Goal: Task Accomplishment & Management: Complete application form

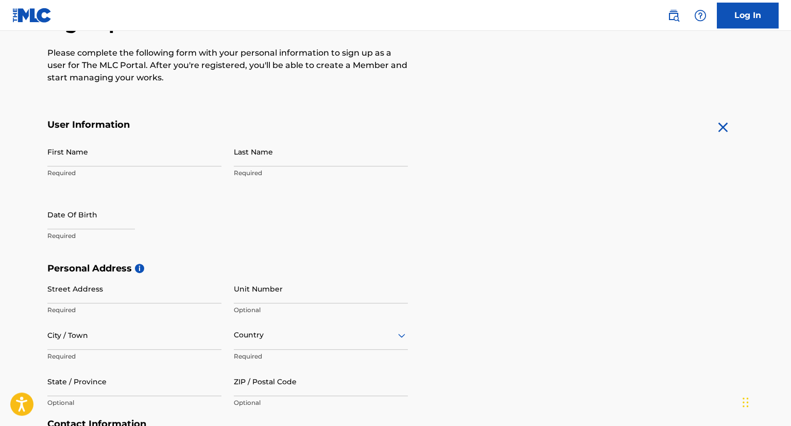
scroll to position [163, 0]
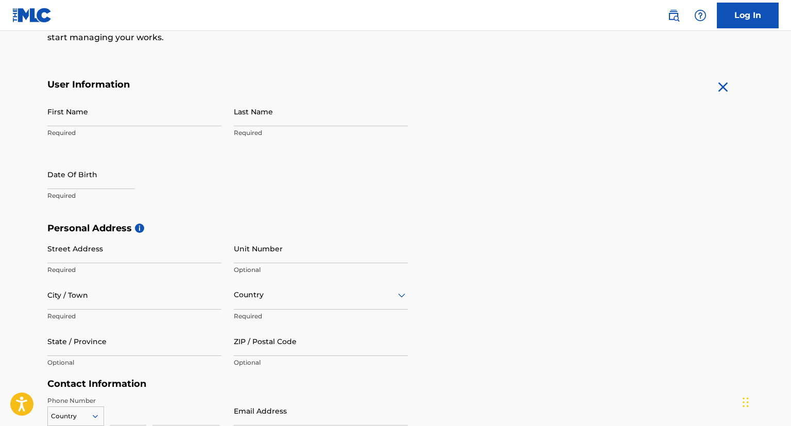
click at [124, 121] on input "First Name" at bounding box center [134, 111] width 174 height 29
type input "[PERSON_NAME]"
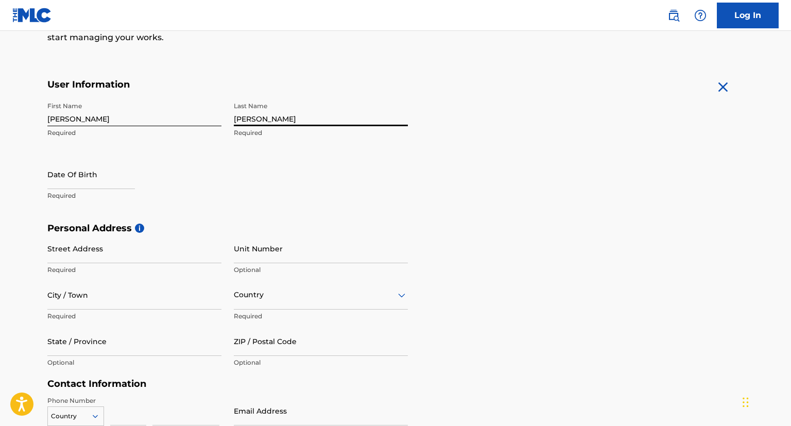
type input "[PERSON_NAME]"
select select "7"
select select "2025"
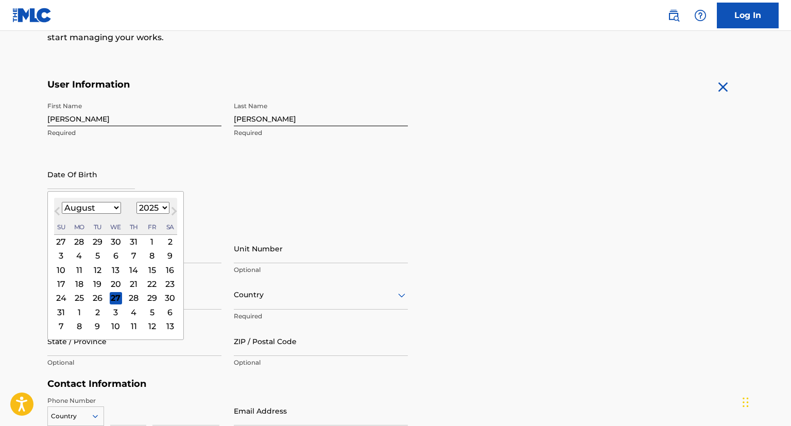
click at [62, 202] on select "January February March April May June July August September October November De…" at bounding box center [91, 208] width 59 height 12
click option "March" at bounding box center [0, 0] width 0 height 0
click at [166, 206] on button "Next Month" at bounding box center [174, 213] width 16 height 16
click at [166, 207] on button "Next Month" at bounding box center [174, 213] width 16 height 16
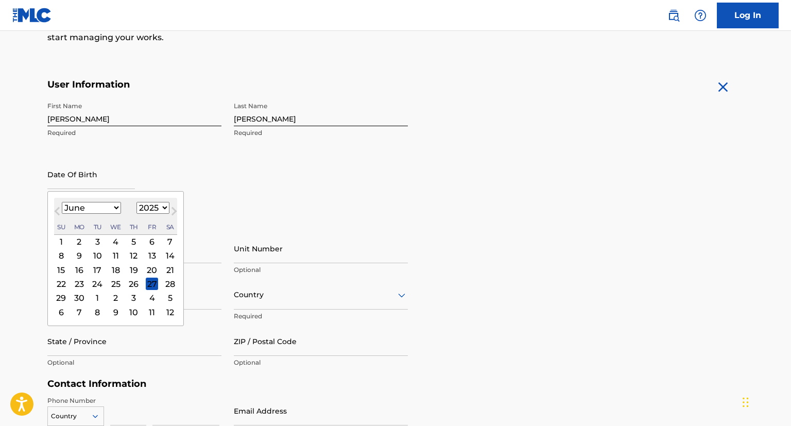
click at [170, 206] on button "Next Month" at bounding box center [174, 213] width 16 height 16
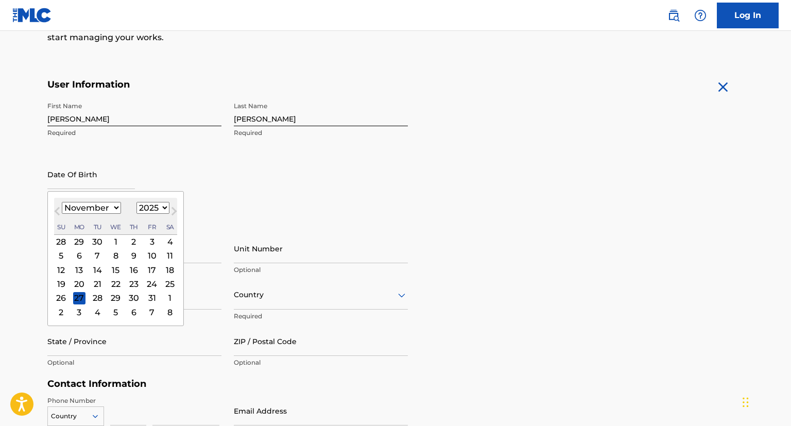
click at [170, 206] on button "Next Month" at bounding box center [174, 213] width 16 height 16
select select "0"
select select "2026"
click at [170, 206] on button "Next Month" at bounding box center [174, 213] width 16 height 16
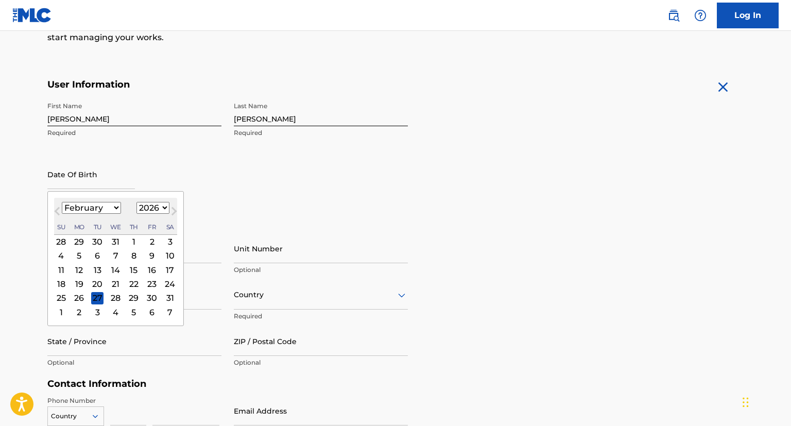
click at [170, 206] on button "Next Month" at bounding box center [174, 213] width 16 height 16
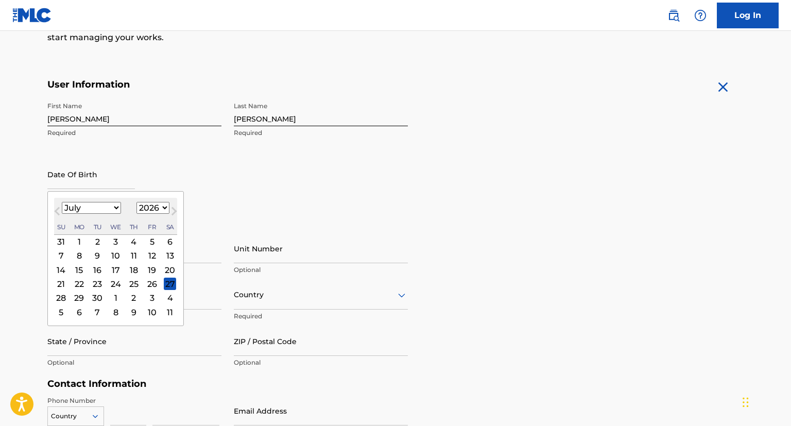
click at [170, 206] on button "Next Month" at bounding box center [174, 213] width 16 height 16
click at [173, 206] on span "Next Month" at bounding box center [173, 212] width 0 height 15
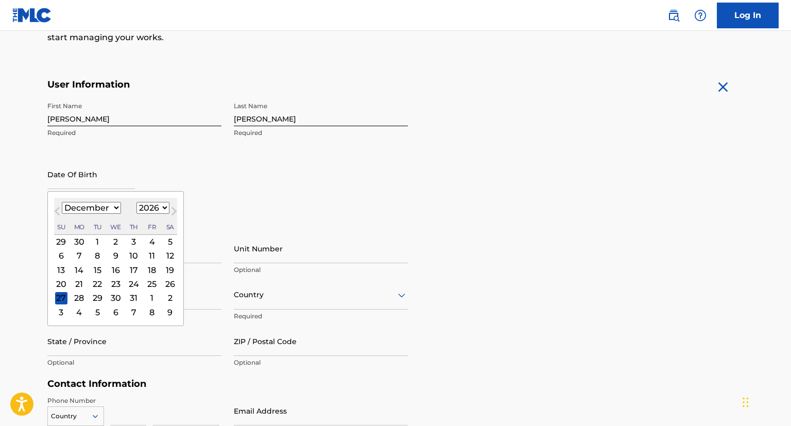
click at [173, 206] on span "Next Month" at bounding box center [173, 212] width 0 height 15
select select "0"
select select "2027"
click at [173, 206] on span "Next Month" at bounding box center [173, 212] width 0 height 15
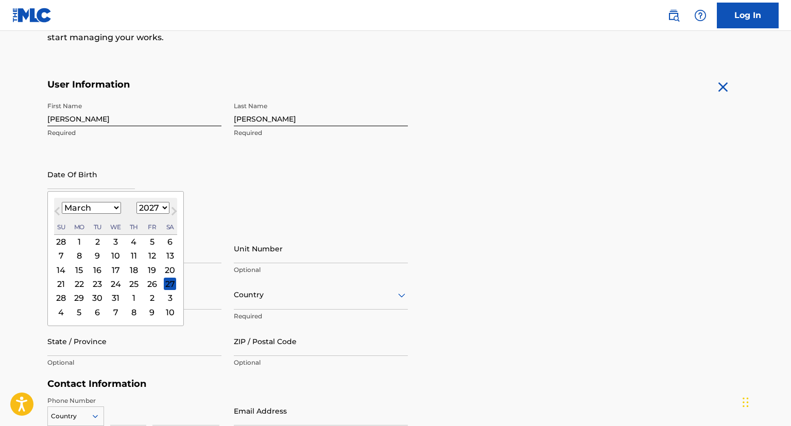
click at [173, 206] on span "Next Month" at bounding box center [173, 212] width 0 height 15
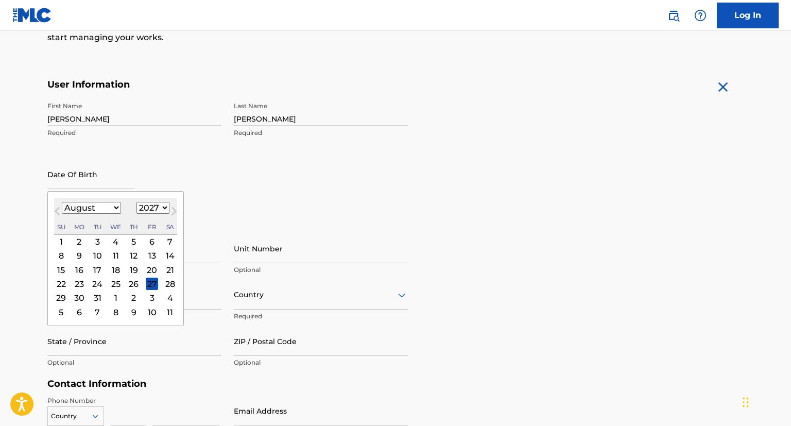
click at [173, 206] on span "Next Month" at bounding box center [173, 212] width 0 height 15
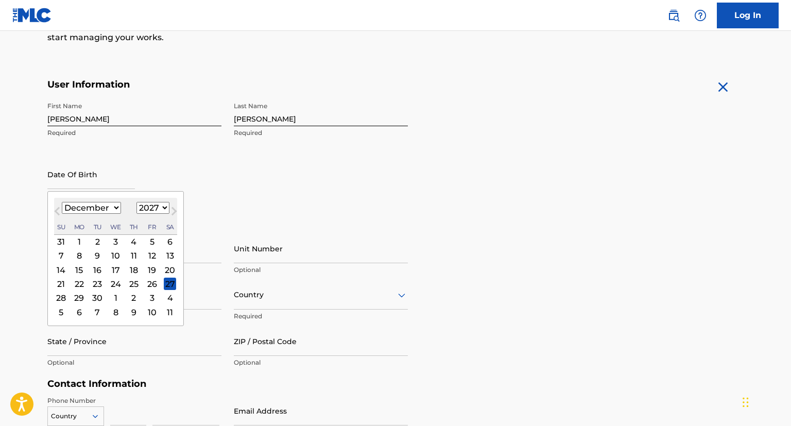
select select "0"
select select "2028"
click at [173, 206] on span "Next Month" at bounding box center [173, 212] width 0 height 15
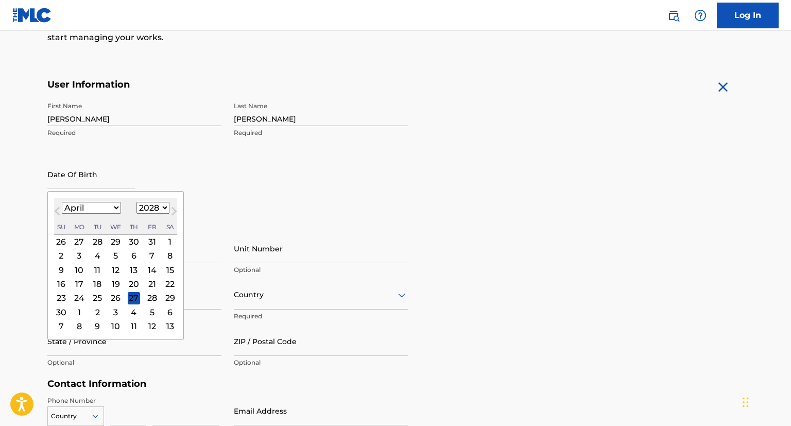
click at [173, 206] on span "Next Month" at bounding box center [173, 212] width 0 height 15
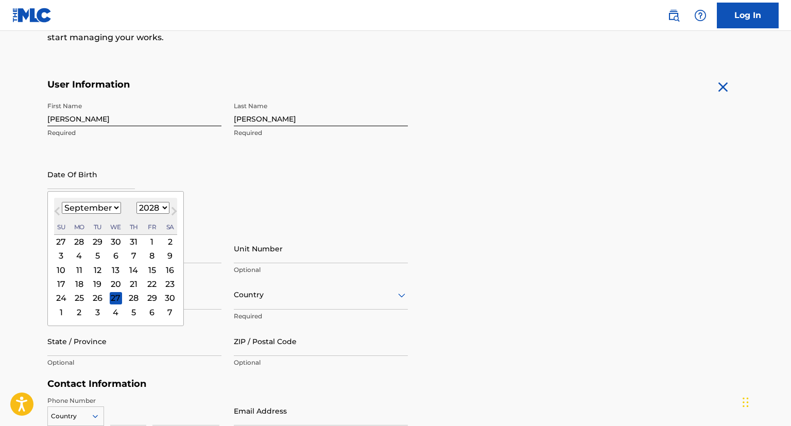
click at [173, 206] on span "Next Month" at bounding box center [173, 212] width 0 height 15
click at [57, 213] on button "Previous Month" at bounding box center [57, 213] width 16 height 16
click at [58, 213] on span "Previous Month" at bounding box center [58, 212] width 0 height 15
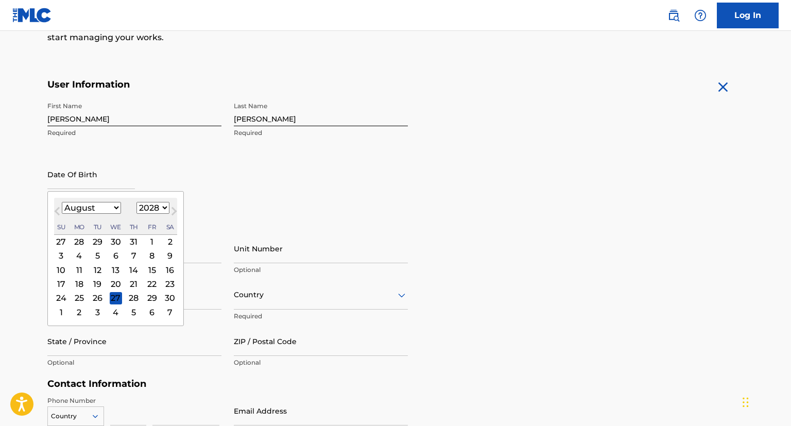
click at [58, 213] on span "Previous Month" at bounding box center [58, 212] width 0 height 15
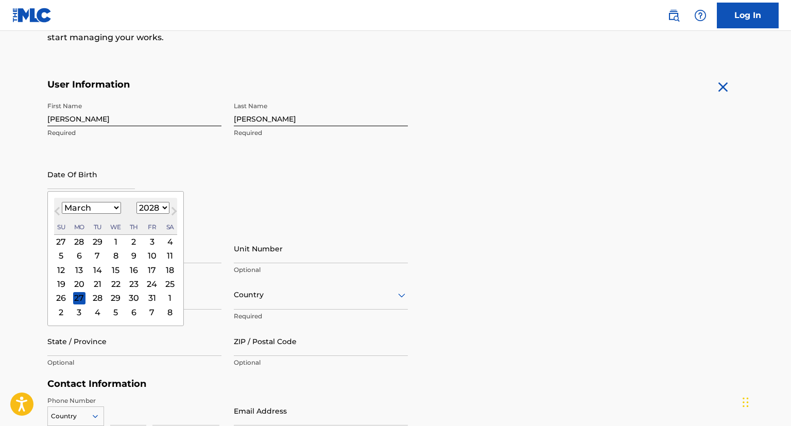
click at [58, 213] on span "Previous Month" at bounding box center [58, 212] width 0 height 15
select select "11"
select select "2027"
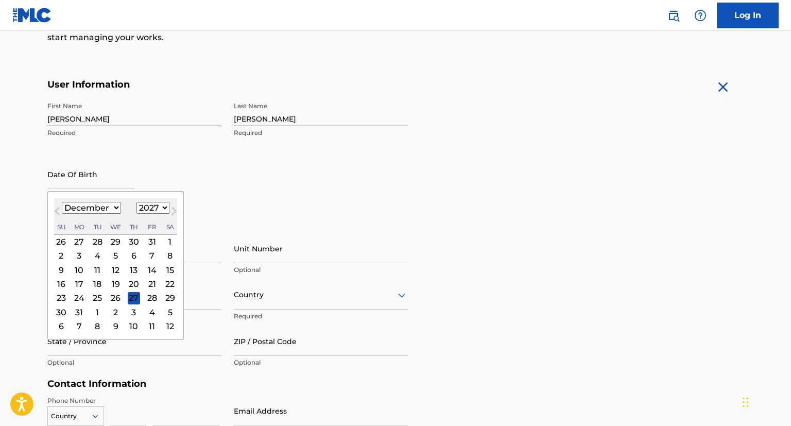
click at [58, 213] on span "Previous Month" at bounding box center [58, 212] width 0 height 15
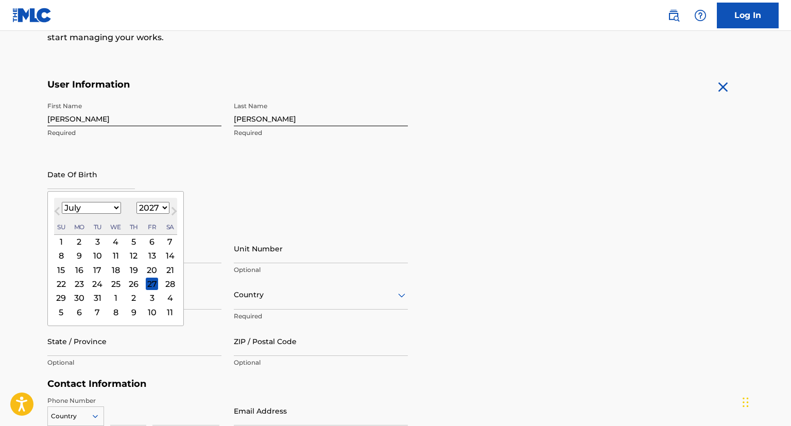
click at [58, 213] on span "Previous Month" at bounding box center [58, 212] width 0 height 15
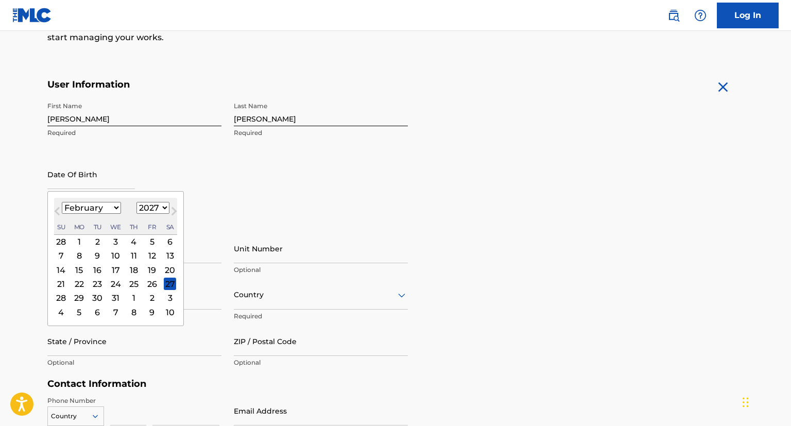
click at [58, 213] on span "Previous Month" at bounding box center [58, 212] width 0 height 15
select select "11"
select select "2026"
click at [58, 213] on span "Previous Month" at bounding box center [58, 212] width 0 height 15
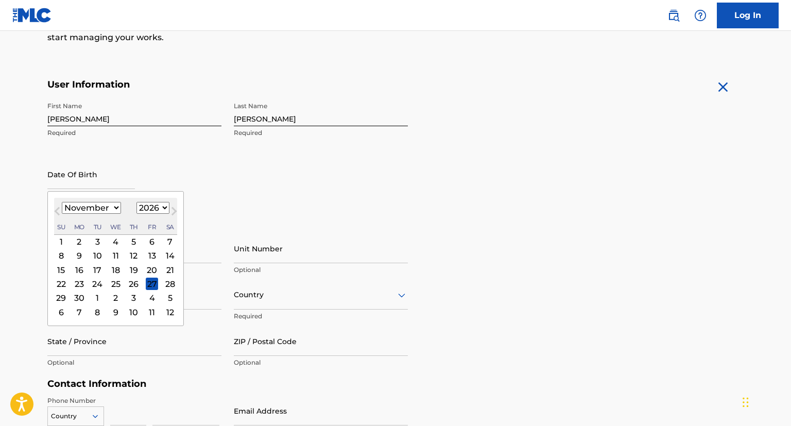
click at [58, 213] on span "Previous Month" at bounding box center [58, 212] width 0 height 15
click at [58, 212] on span "Previous Month" at bounding box center [58, 212] width 0 height 15
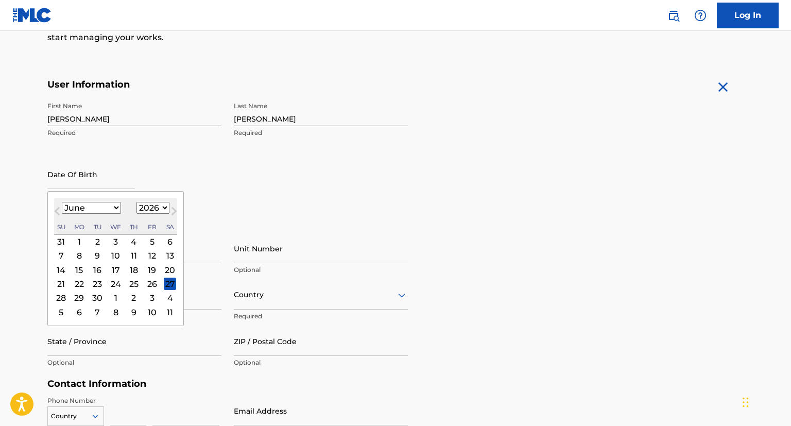
click at [58, 211] on span "Previous Month" at bounding box center [58, 212] width 0 height 15
click at [58, 209] on span "Previous Month" at bounding box center [58, 212] width 0 height 15
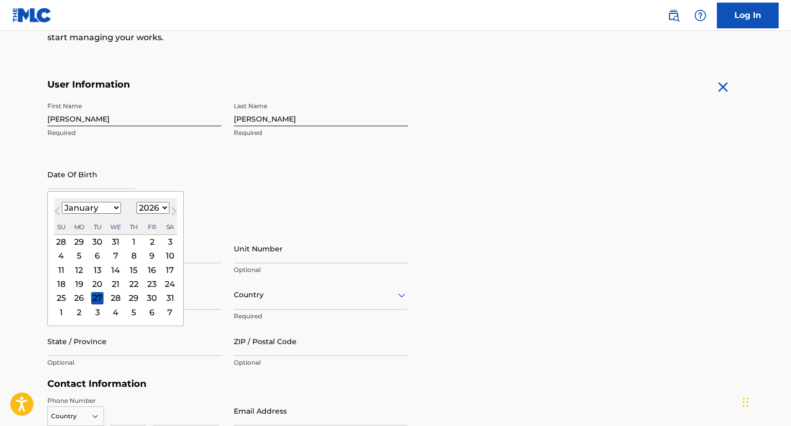
click at [58, 209] on span "Previous Month" at bounding box center [58, 212] width 0 height 15
select select "11"
select select "2025"
click at [58, 209] on span "Previous Month" at bounding box center [58, 212] width 0 height 15
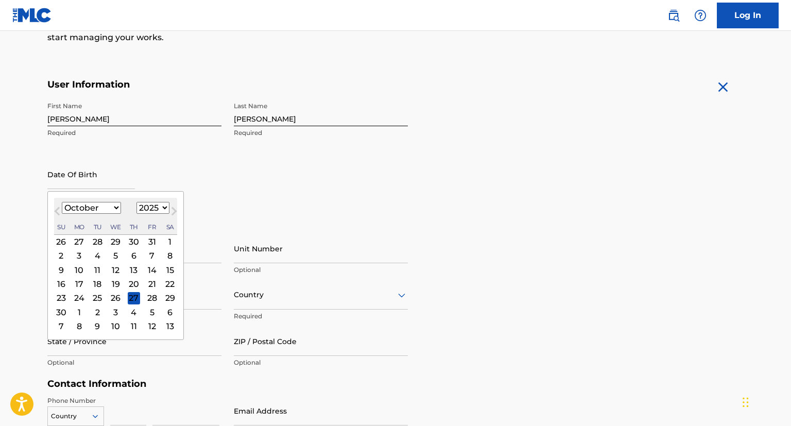
click at [58, 209] on span "Previous Month" at bounding box center [58, 212] width 0 height 15
click at [58, 208] on span "Previous Month" at bounding box center [58, 212] width 0 height 15
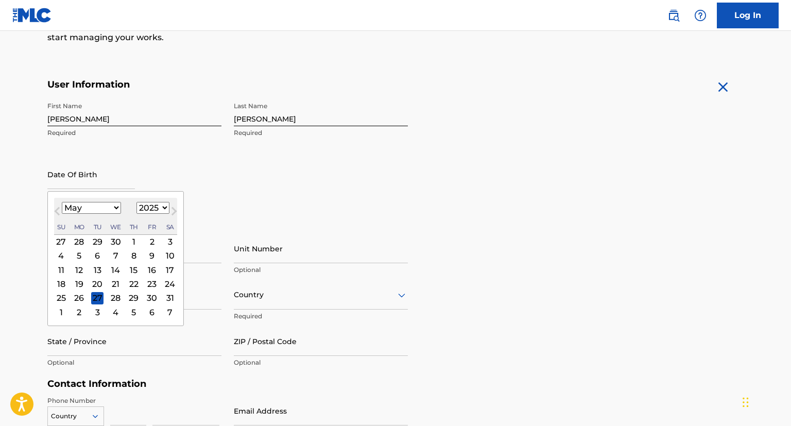
click at [58, 208] on span "Previous Month" at bounding box center [58, 212] width 0 height 15
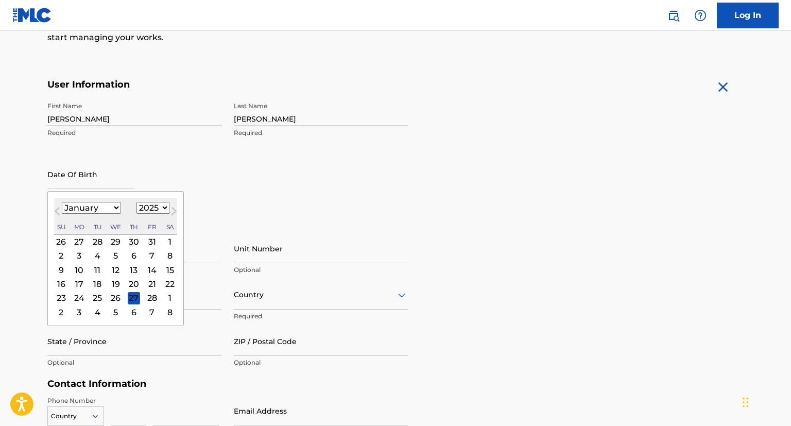
select select "11"
select select "2024"
click at [58, 208] on span "Previous Month" at bounding box center [58, 212] width 0 height 15
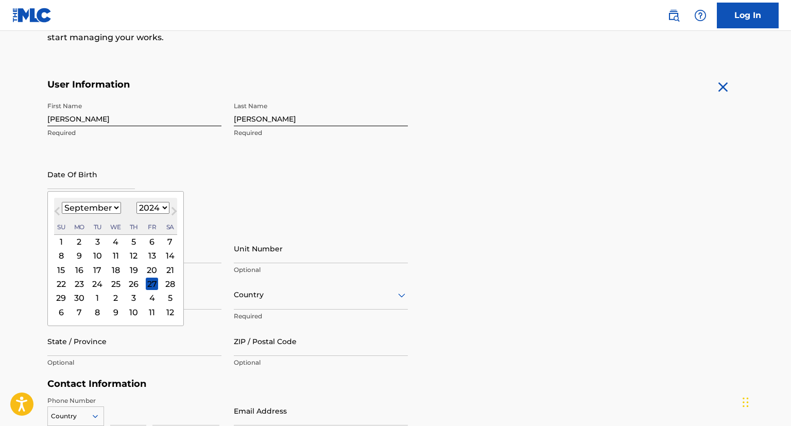
click at [58, 208] on span "Previous Month" at bounding box center [58, 212] width 0 height 15
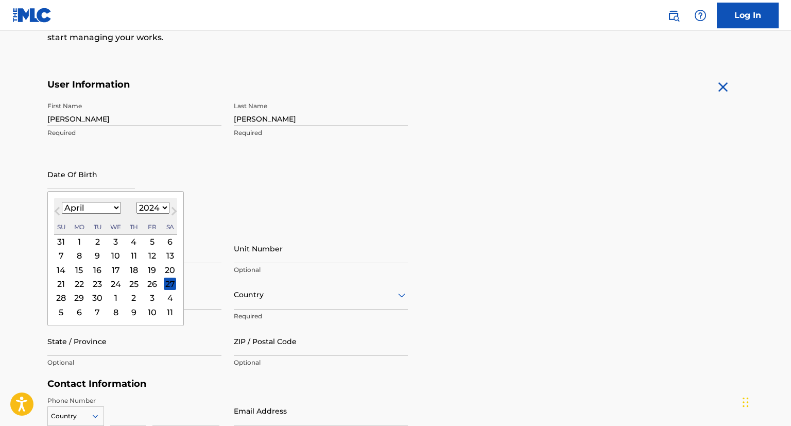
click at [58, 208] on span "Previous Month" at bounding box center [58, 212] width 0 height 15
select select "11"
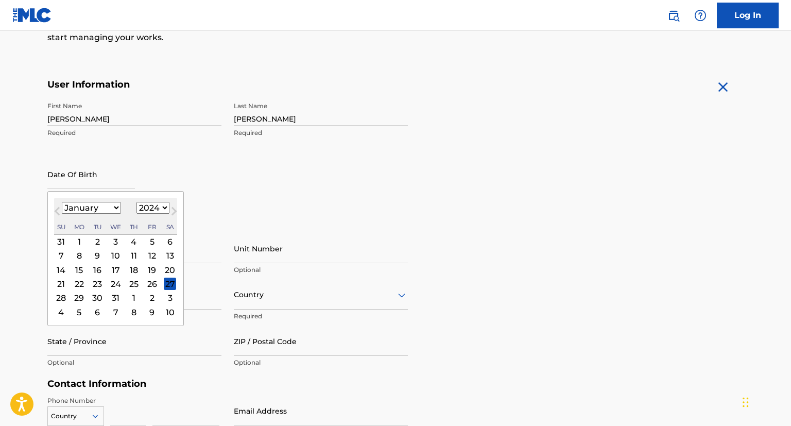
select select "2023"
click at [58, 208] on span "Previous Month" at bounding box center [58, 212] width 0 height 15
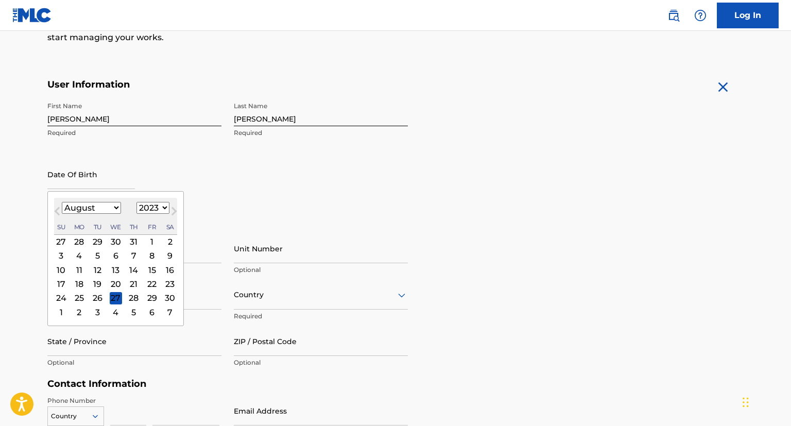
click at [58, 208] on span "Previous Month" at bounding box center [58, 212] width 0 height 15
click at [57, 207] on button "Previous Month" at bounding box center [57, 213] width 16 height 16
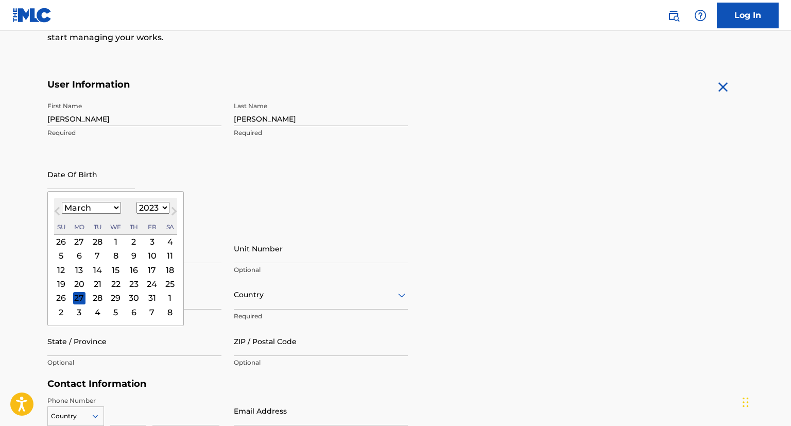
click at [57, 207] on button "Previous Month" at bounding box center [57, 213] width 16 height 16
select select "11"
select select "2022"
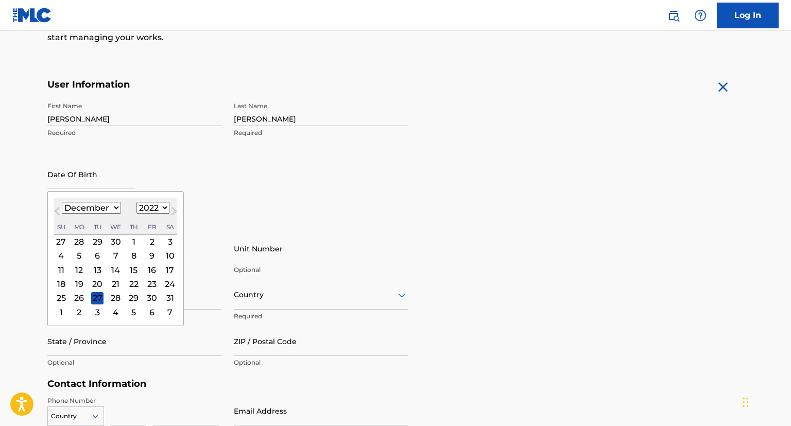
click at [57, 207] on button "Previous Month" at bounding box center [57, 213] width 16 height 16
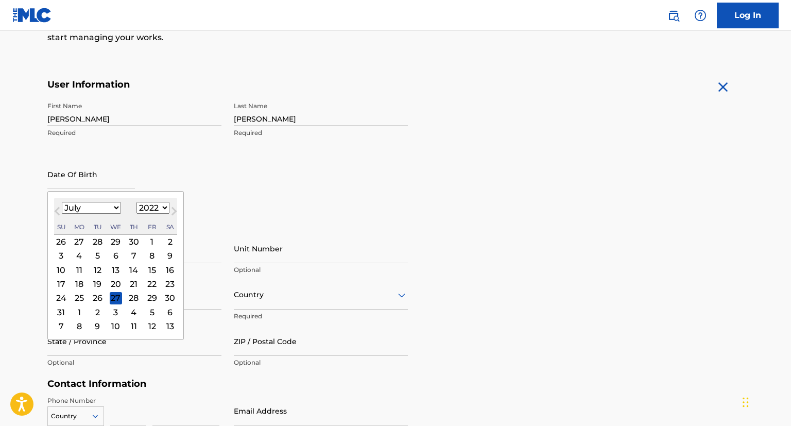
click at [57, 207] on button "Previous Month" at bounding box center [57, 213] width 16 height 16
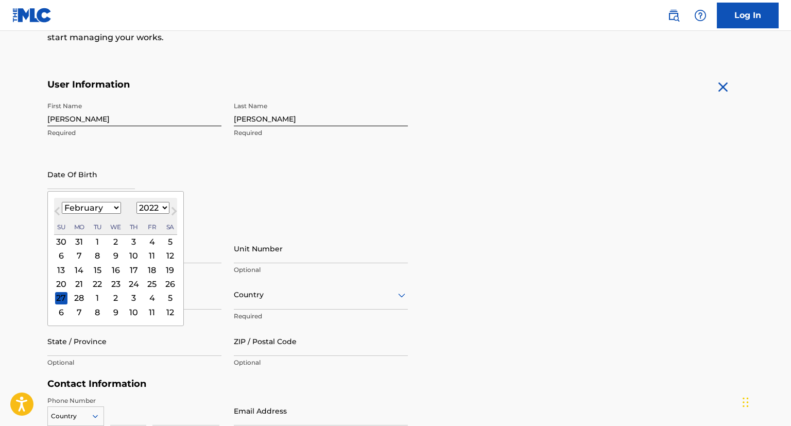
click at [57, 207] on button "Previous Month" at bounding box center [57, 213] width 16 height 16
select select "11"
select select "2021"
click at [57, 207] on button "Previous Month" at bounding box center [57, 213] width 16 height 16
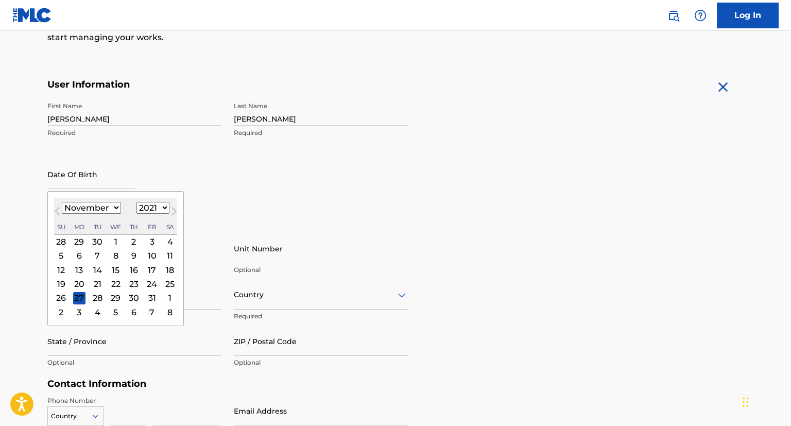
click at [56, 207] on button "Previous Month" at bounding box center [57, 213] width 16 height 16
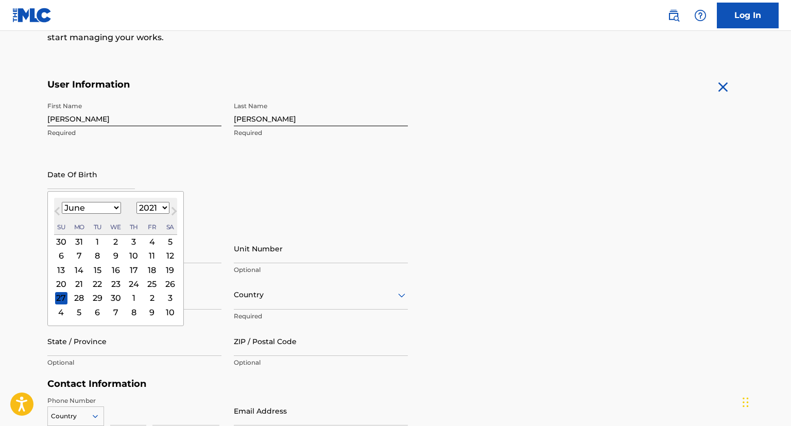
click at [56, 207] on button "Previous Month" at bounding box center [57, 213] width 16 height 16
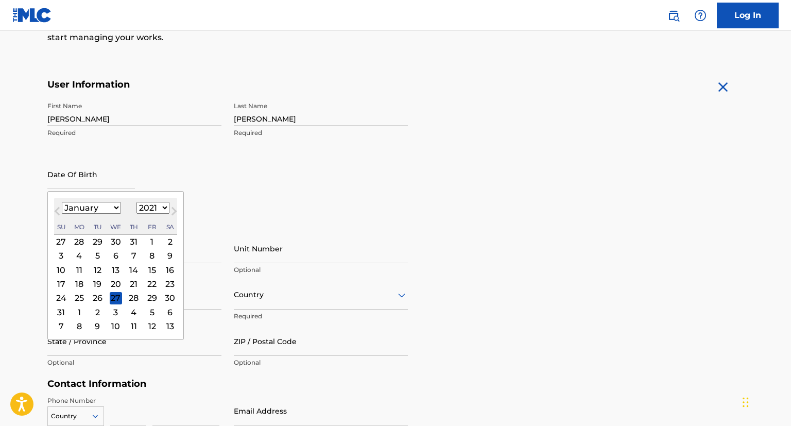
click at [56, 207] on button "Previous Month" at bounding box center [57, 213] width 16 height 16
select select "11"
select select "2020"
click at [55, 206] on button "Previous Month" at bounding box center [57, 213] width 16 height 16
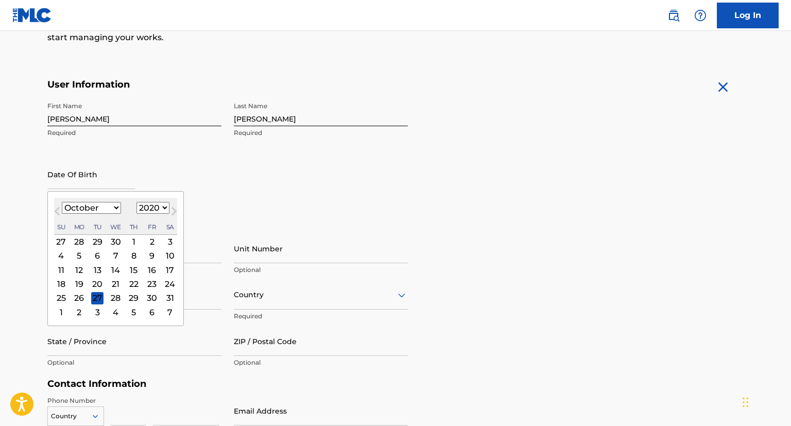
click at [55, 206] on button "Previous Month" at bounding box center [57, 213] width 16 height 16
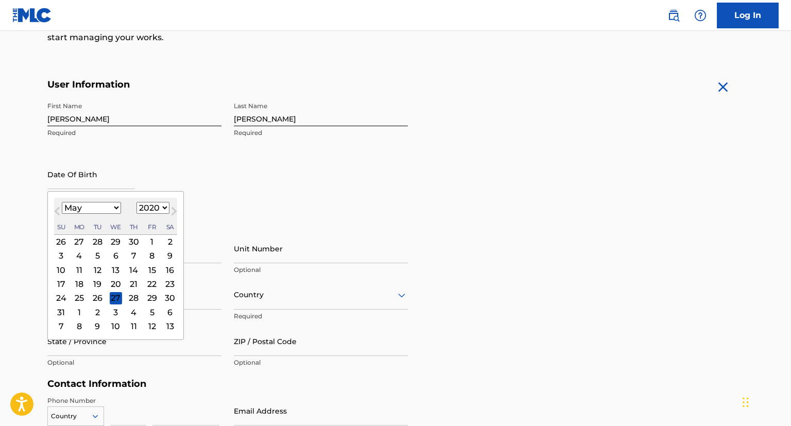
click at [55, 206] on button "Previous Month" at bounding box center [57, 213] width 16 height 16
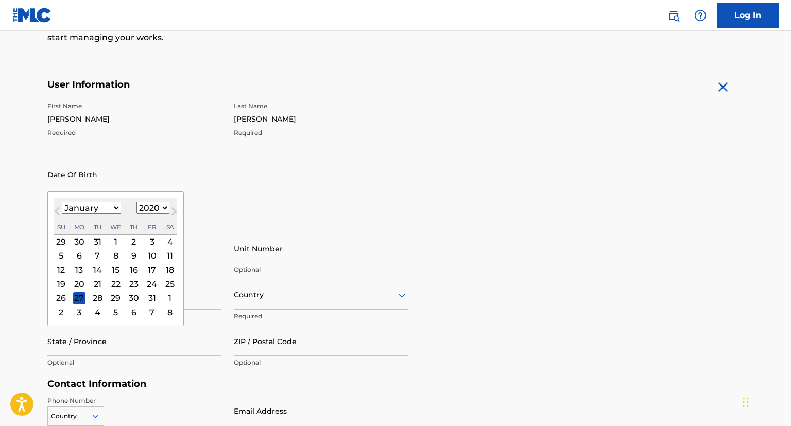
select select "11"
select select "2019"
click at [55, 206] on button "Previous Month" at bounding box center [57, 213] width 16 height 16
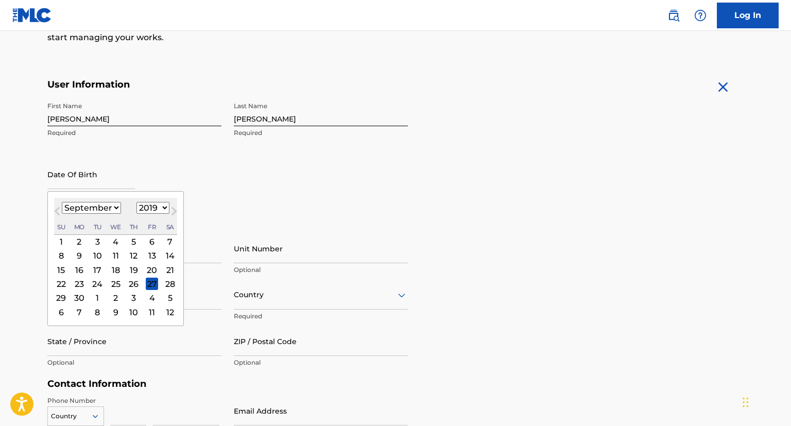
click at [55, 206] on button "Previous Month" at bounding box center [57, 213] width 16 height 16
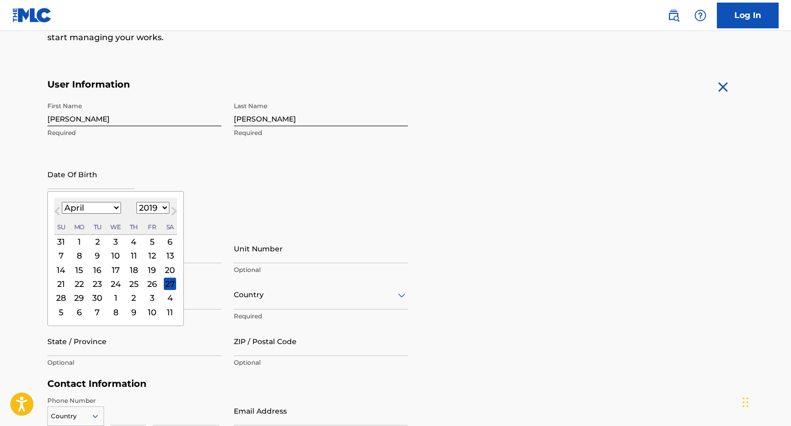
click at [55, 206] on button "Previous Month" at bounding box center [57, 213] width 16 height 16
select select "11"
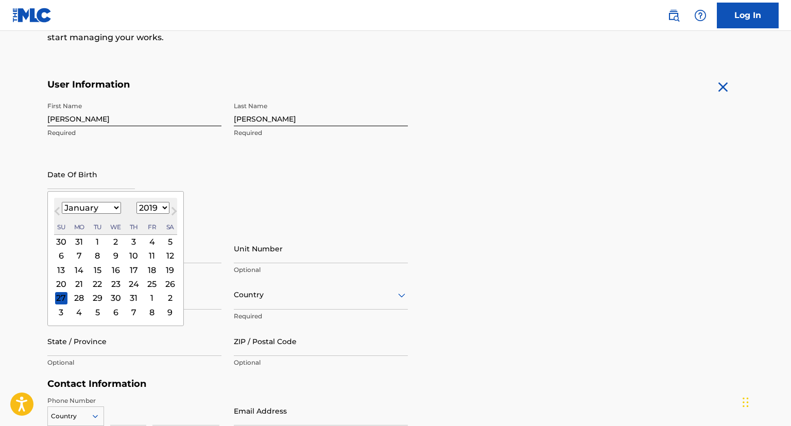
select select "2018"
click at [55, 206] on button "Previous Month" at bounding box center [57, 213] width 16 height 16
click at [55, 205] on button "Previous Month" at bounding box center [57, 213] width 16 height 16
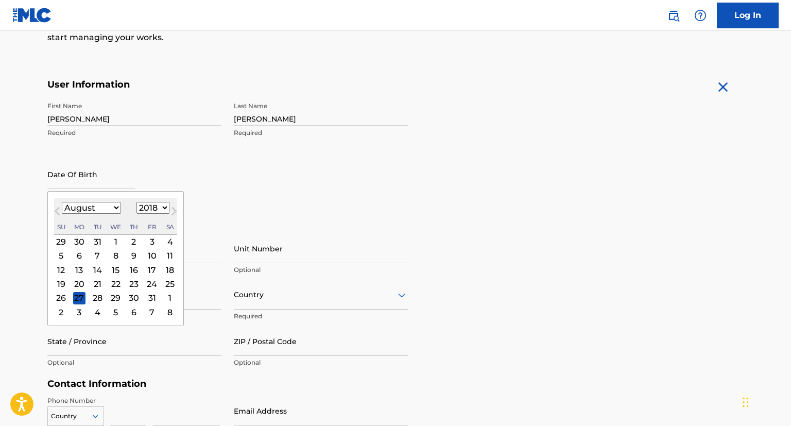
click at [55, 205] on button "Previous Month" at bounding box center [57, 213] width 16 height 16
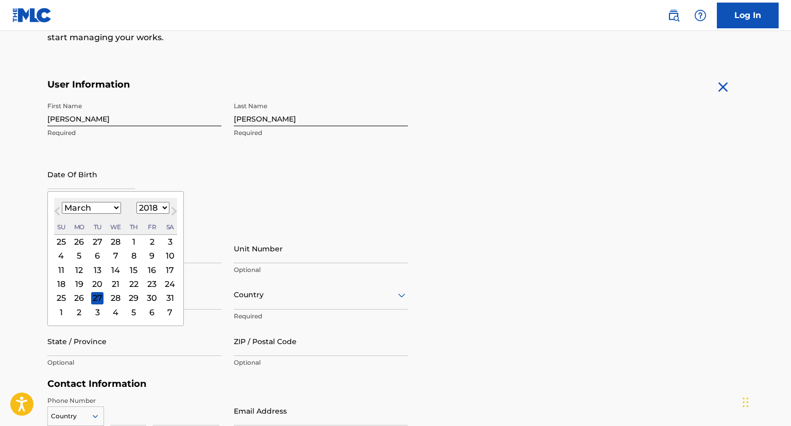
click at [55, 205] on button "Previous Month" at bounding box center [57, 213] width 16 height 16
select select "11"
select select "2017"
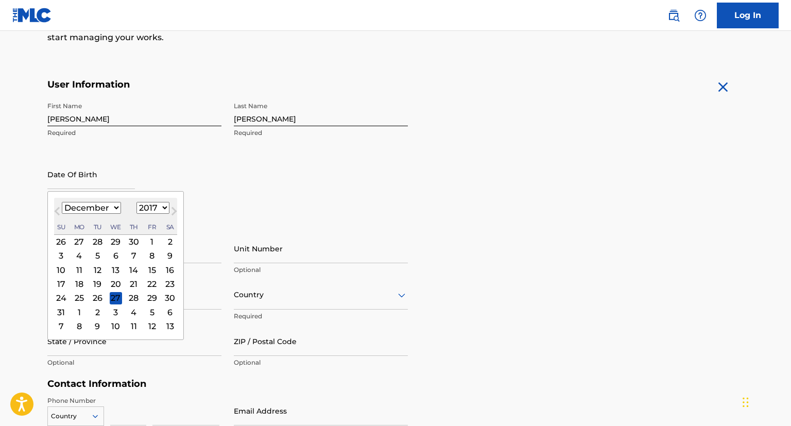
click at [55, 205] on button "Previous Month" at bounding box center [57, 213] width 16 height 16
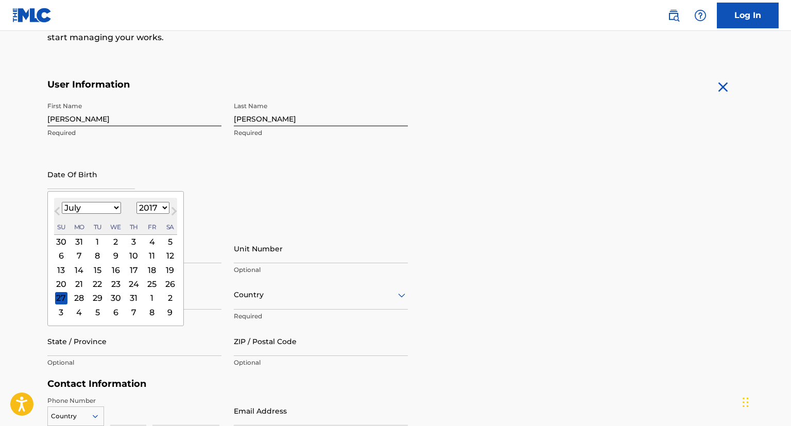
click at [55, 205] on button "Previous Month" at bounding box center [57, 213] width 16 height 16
click at [57, 207] on button "Previous Month" at bounding box center [57, 213] width 16 height 16
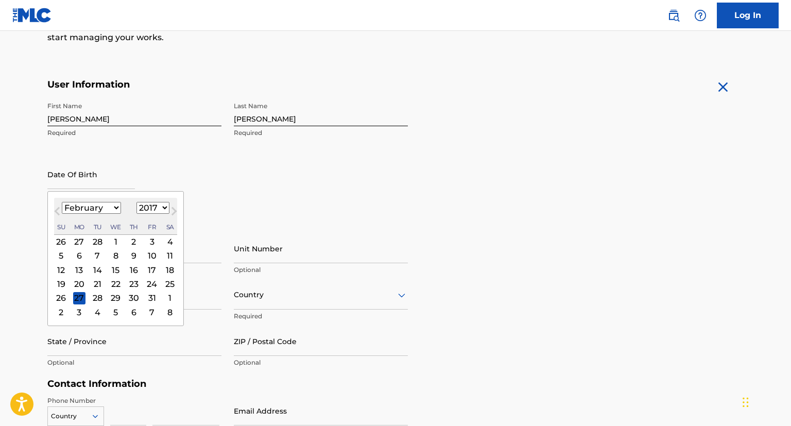
click at [57, 207] on button "Previous Month" at bounding box center [57, 213] width 16 height 16
select select "11"
select select "2016"
click at [57, 207] on button "Previous Month" at bounding box center [57, 213] width 16 height 16
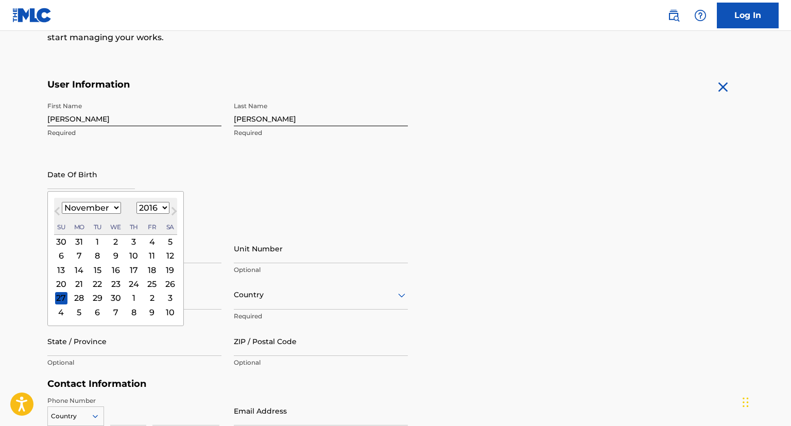
click at [57, 207] on button "Previous Month" at bounding box center [57, 213] width 16 height 16
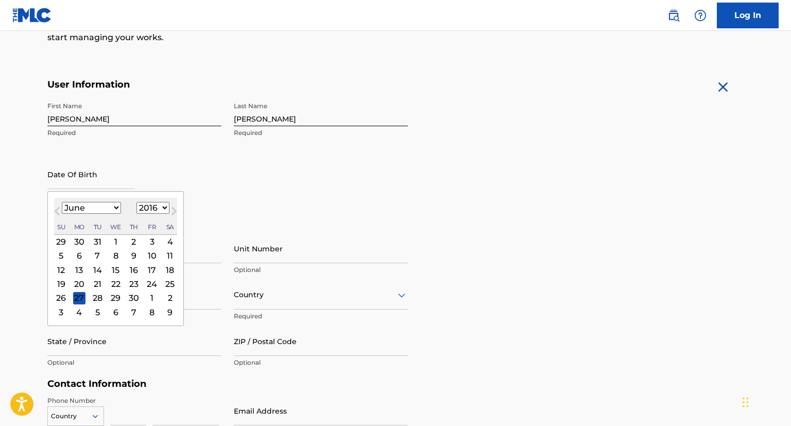
click at [57, 207] on button "Previous Month" at bounding box center [57, 213] width 16 height 16
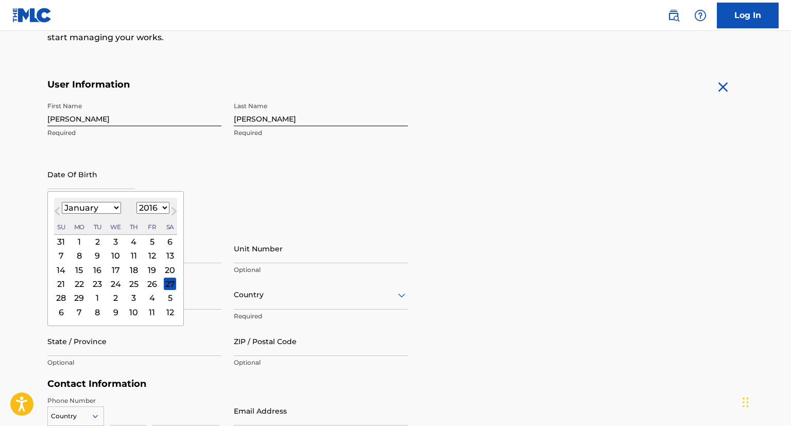
click at [57, 207] on button "Previous Month" at bounding box center [57, 213] width 16 height 16
select select "11"
select select "2015"
click at [57, 207] on button "Previous Month" at bounding box center [57, 213] width 16 height 16
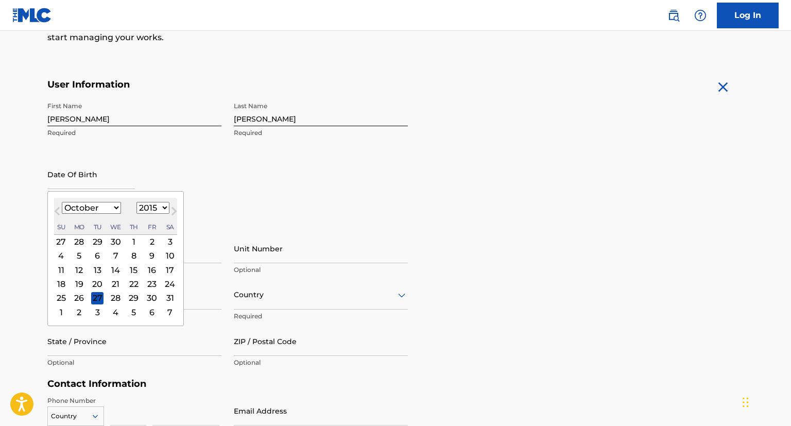
click at [57, 207] on button "Previous Month" at bounding box center [57, 213] width 16 height 16
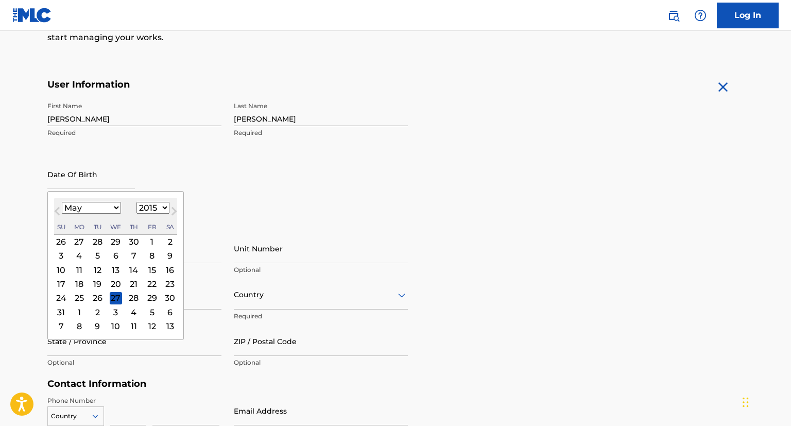
click at [57, 207] on button "Previous Month" at bounding box center [57, 213] width 16 height 16
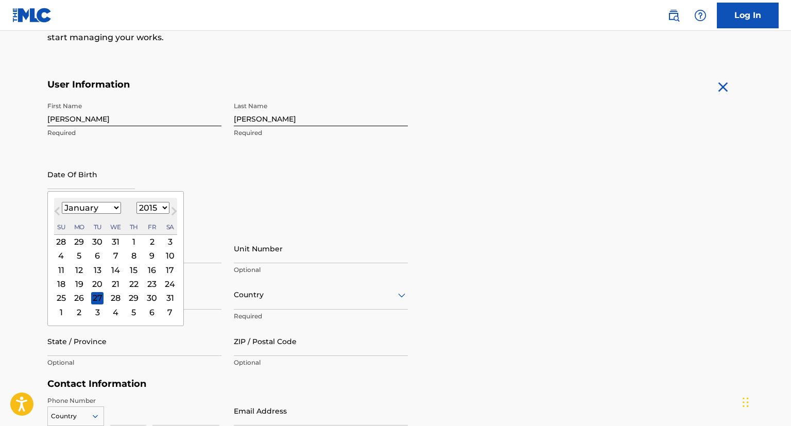
select select "11"
select select "2014"
click at [57, 207] on button "Previous Month" at bounding box center [57, 213] width 16 height 16
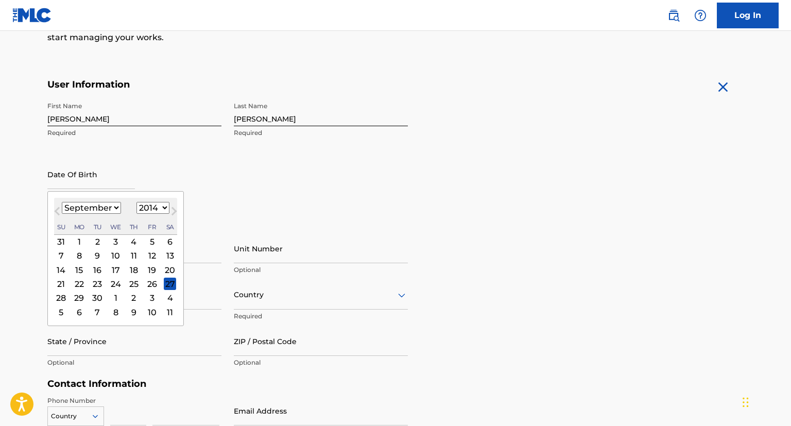
click at [57, 207] on button "Previous Month" at bounding box center [57, 213] width 16 height 16
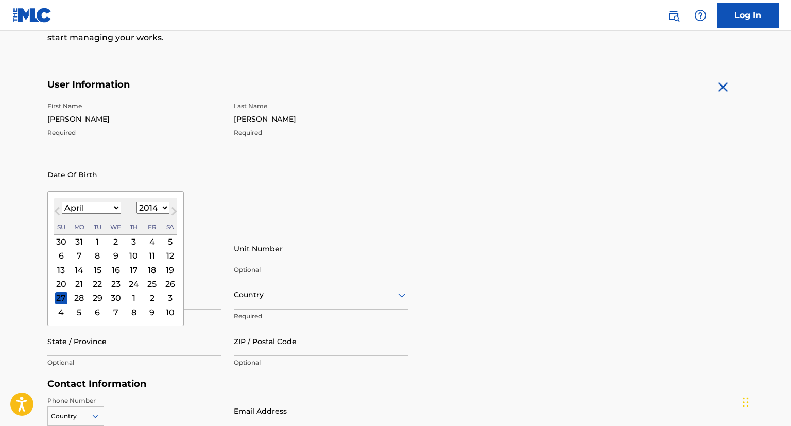
click at [57, 207] on button "Previous Month" at bounding box center [57, 213] width 16 height 16
click at [57, 206] on button "Previous Month" at bounding box center [57, 213] width 16 height 16
select select "11"
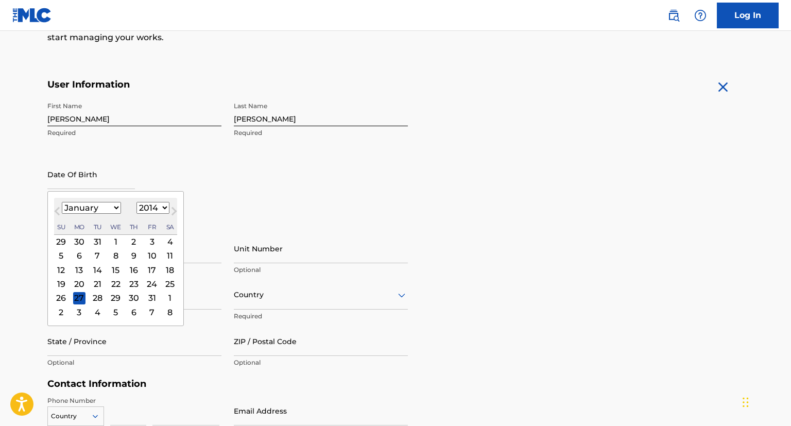
select select "2013"
click at [57, 206] on button "Previous Month" at bounding box center [57, 213] width 16 height 16
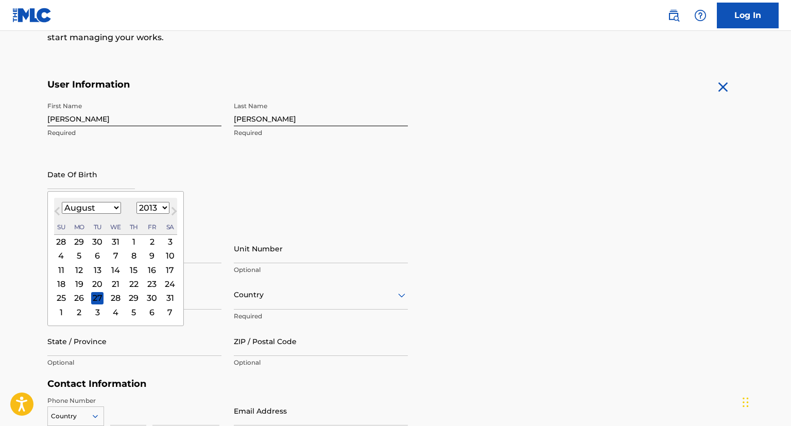
click at [57, 206] on button "Previous Month" at bounding box center [57, 213] width 16 height 16
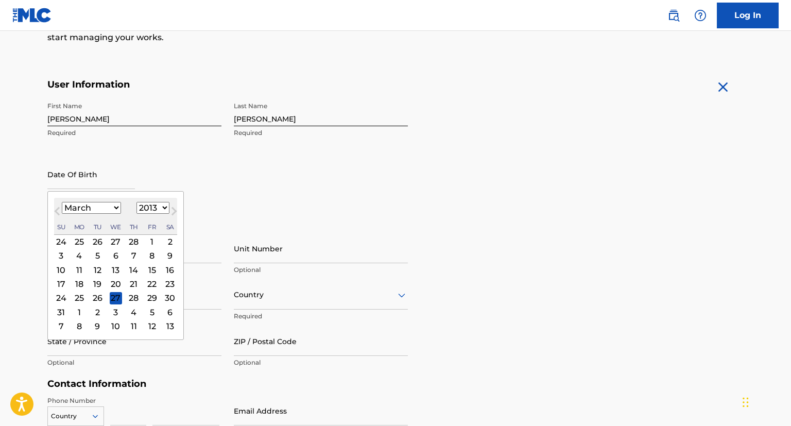
click at [57, 206] on button "Previous Month" at bounding box center [57, 213] width 16 height 16
select select "11"
select select "2012"
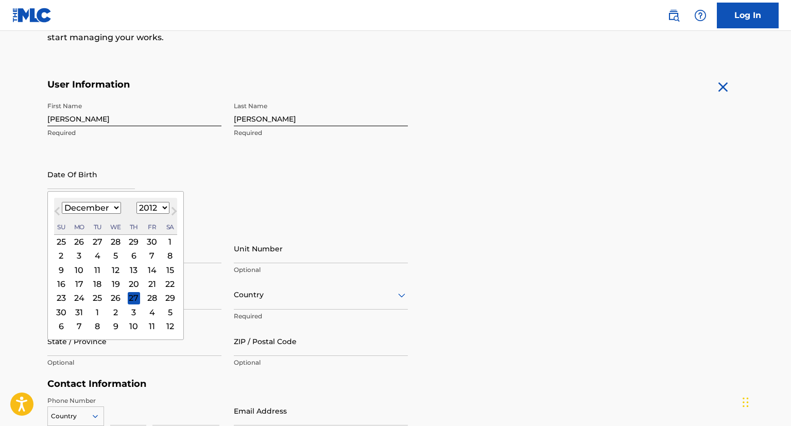
click at [57, 206] on button "Previous Month" at bounding box center [57, 213] width 16 height 16
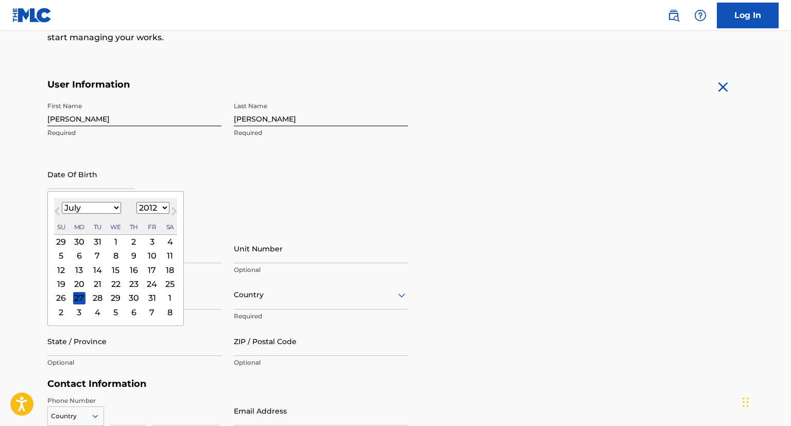
click at [57, 206] on button "Previous Month" at bounding box center [57, 213] width 16 height 16
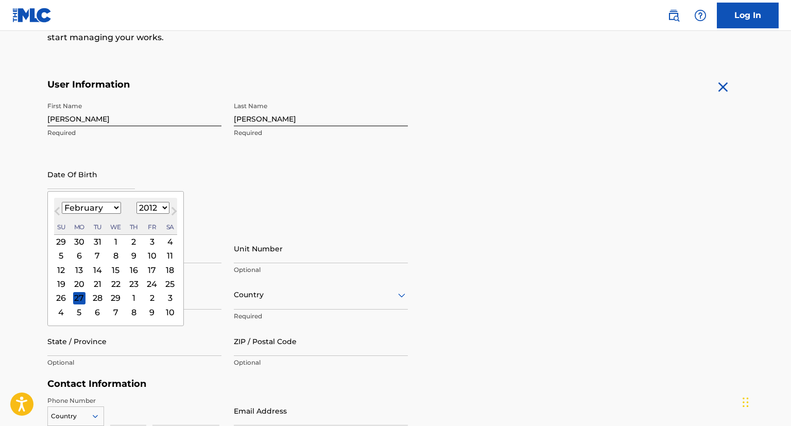
click at [57, 206] on button "Previous Month" at bounding box center [57, 213] width 16 height 16
select select "11"
select select "2011"
click at [57, 206] on button "Previous Month" at bounding box center [57, 213] width 16 height 16
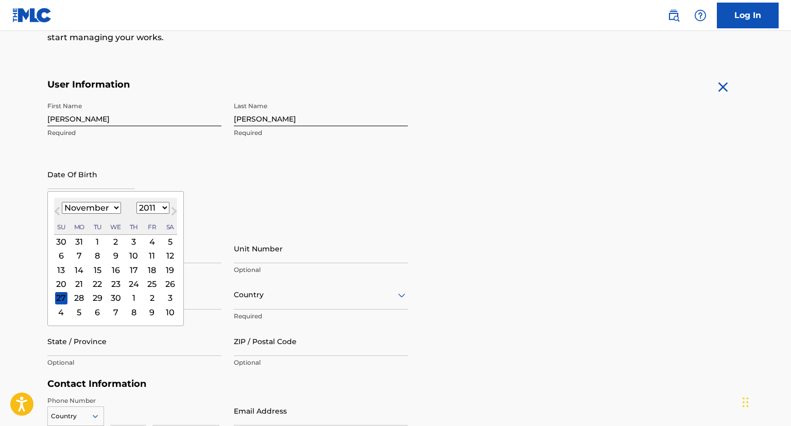
click at [57, 206] on button "Previous Month" at bounding box center [57, 213] width 16 height 16
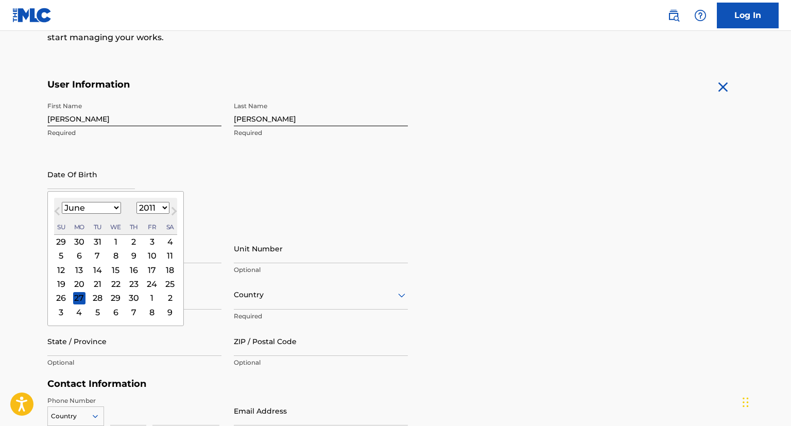
click at [57, 206] on button "Previous Month" at bounding box center [57, 213] width 16 height 16
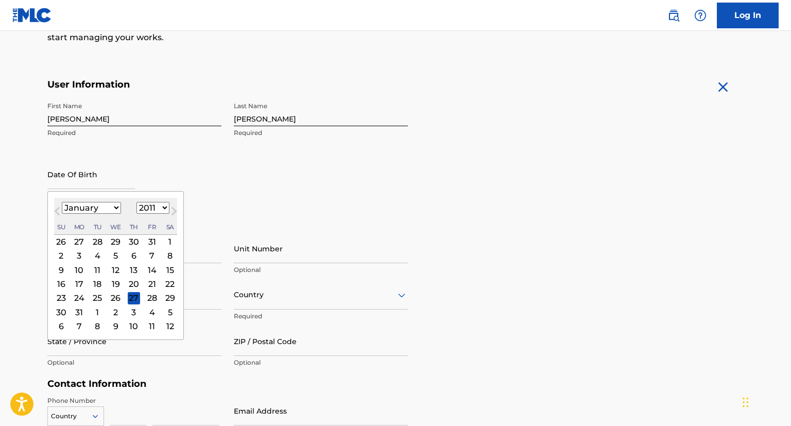
click at [57, 206] on button "Previous Month" at bounding box center [57, 213] width 16 height 16
select select "11"
select select "2010"
click at [57, 206] on button "Previous Month" at bounding box center [57, 213] width 16 height 16
click at [57, 205] on button "Previous Month" at bounding box center [57, 213] width 16 height 16
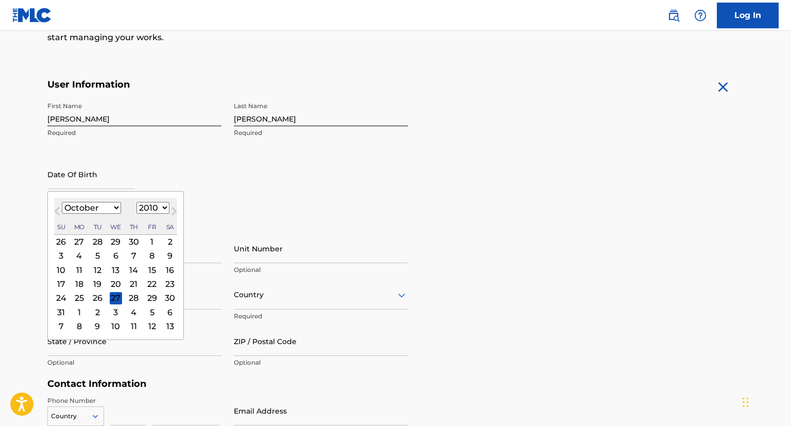
click at [57, 205] on button "Previous Month" at bounding box center [57, 213] width 16 height 16
click at [56, 205] on button "Previous Month" at bounding box center [57, 213] width 16 height 16
click at [55, 205] on button "Previous Month" at bounding box center [57, 213] width 16 height 16
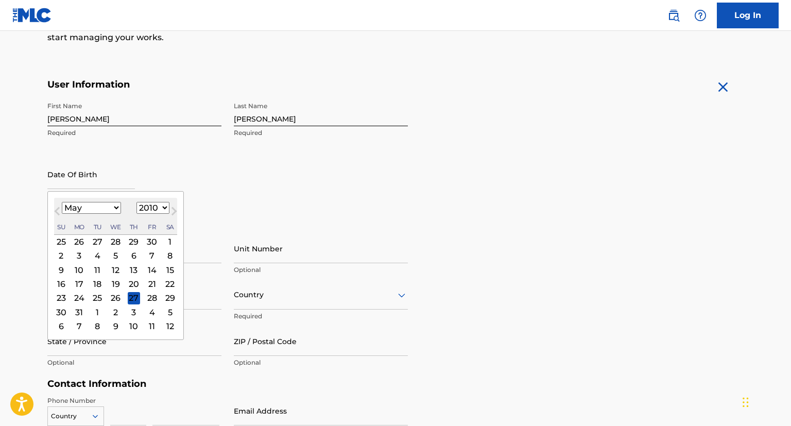
click at [55, 205] on button "Previous Month" at bounding box center [57, 213] width 16 height 16
click at [54, 204] on div "[DATE] Previous Month Next Month March [DATE] February March April May June Jul…" at bounding box center [115, 258] width 136 height 135
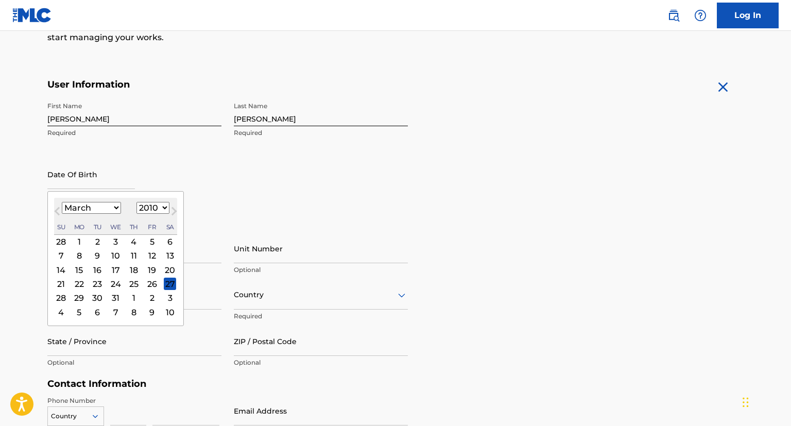
click at [53, 203] on div "[DATE] Previous Month Next Month March [DATE] February March April May June Jul…" at bounding box center [115, 258] width 136 height 135
click at [51, 203] on div "[DATE] Previous Month Next Month March [DATE] February March April May June Jul…" at bounding box center [115, 258] width 136 height 135
click at [54, 208] on button "Previous Month" at bounding box center [57, 213] width 16 height 16
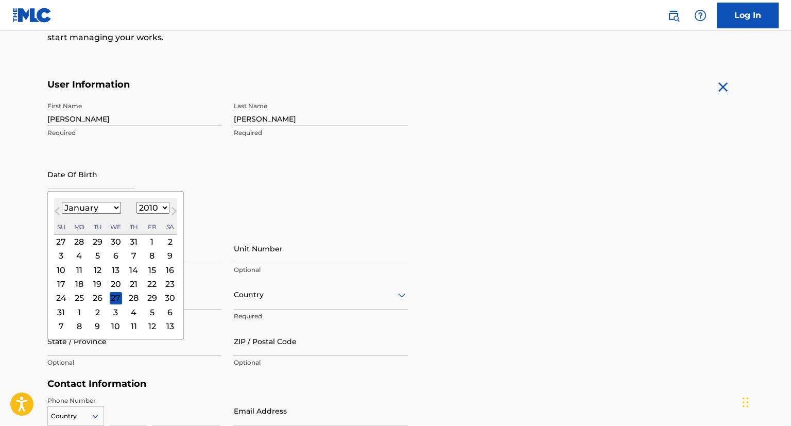
select select "11"
select select "2009"
click at [54, 208] on button "Previous Month" at bounding box center [57, 213] width 16 height 16
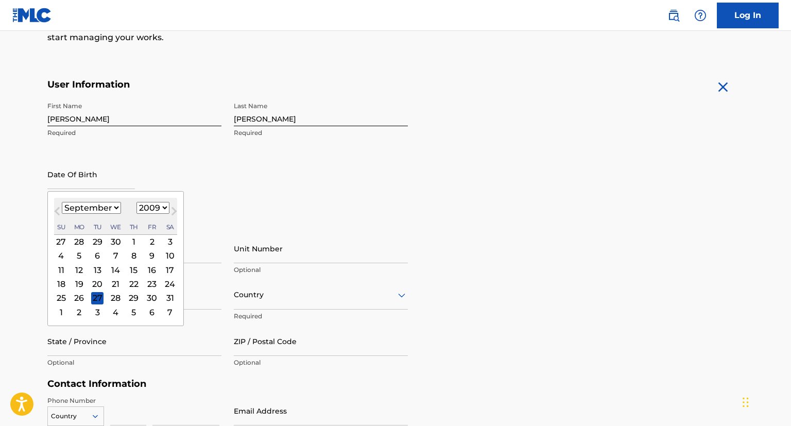
click at [54, 208] on button "Previous Month" at bounding box center [57, 213] width 16 height 16
click at [54, 207] on button "Previous Month" at bounding box center [57, 213] width 16 height 16
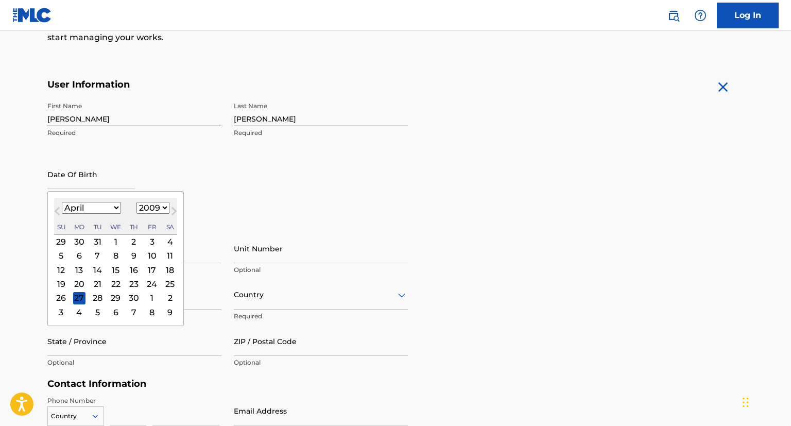
click at [54, 207] on button "Previous Month" at bounding box center [57, 213] width 16 height 16
click at [53, 207] on button "Previous Month" at bounding box center [57, 213] width 16 height 16
select select "11"
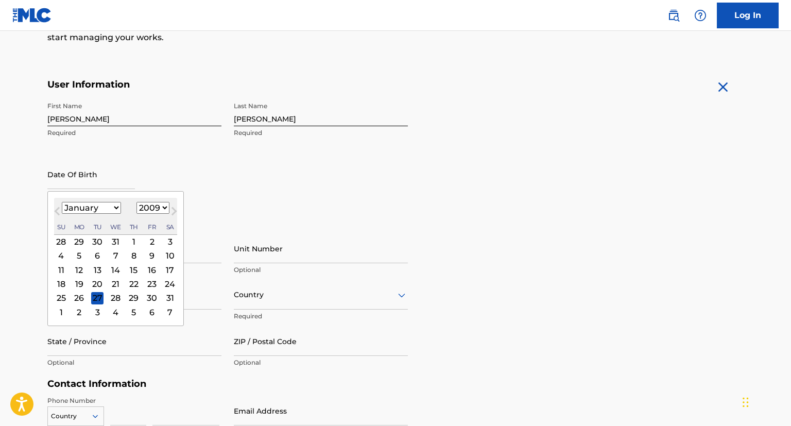
select select "2008"
click at [51, 206] on button "Previous Month" at bounding box center [57, 213] width 16 height 16
click at [50, 206] on button "Previous Month" at bounding box center [57, 213] width 16 height 16
click at [58, 210] on span "Previous Month" at bounding box center [58, 212] width 0 height 15
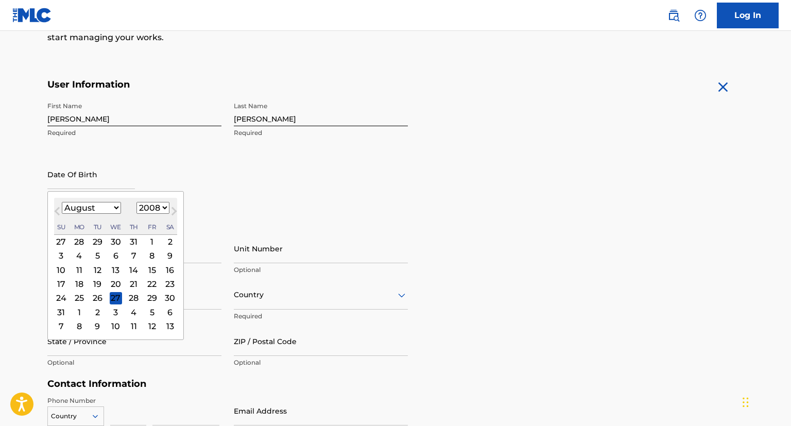
click at [55, 209] on button "Previous Month" at bounding box center [57, 213] width 16 height 16
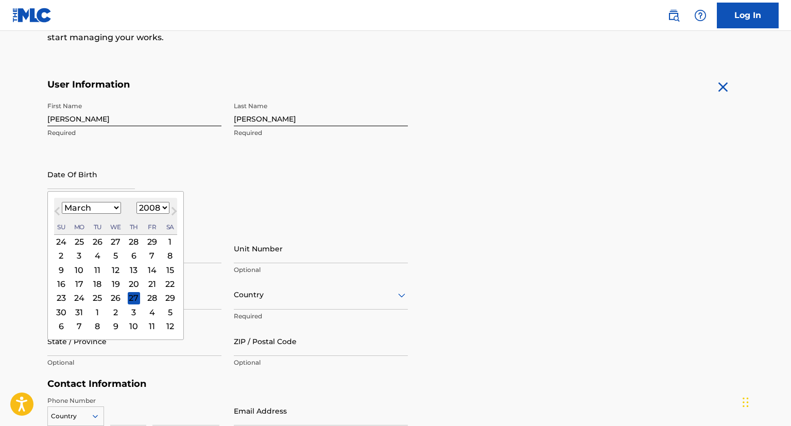
click at [54, 208] on button "Previous Month" at bounding box center [57, 213] width 16 height 16
click at [53, 208] on button "Previous Month" at bounding box center [57, 213] width 16 height 16
select select "11"
select select "2007"
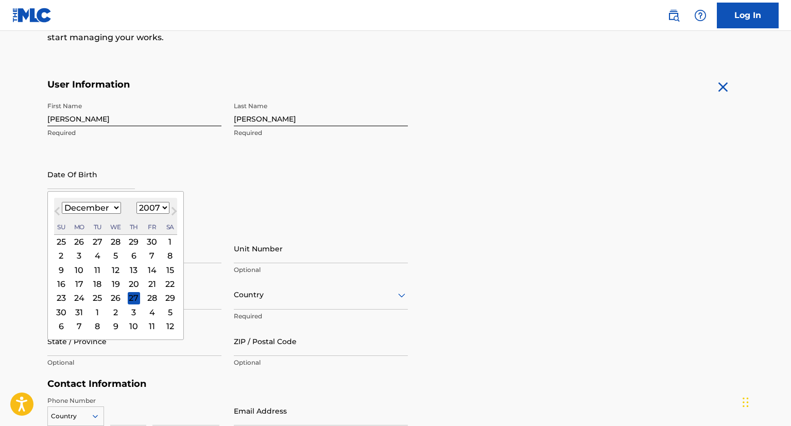
click at [53, 208] on button "Previous Month" at bounding box center [57, 213] width 16 height 16
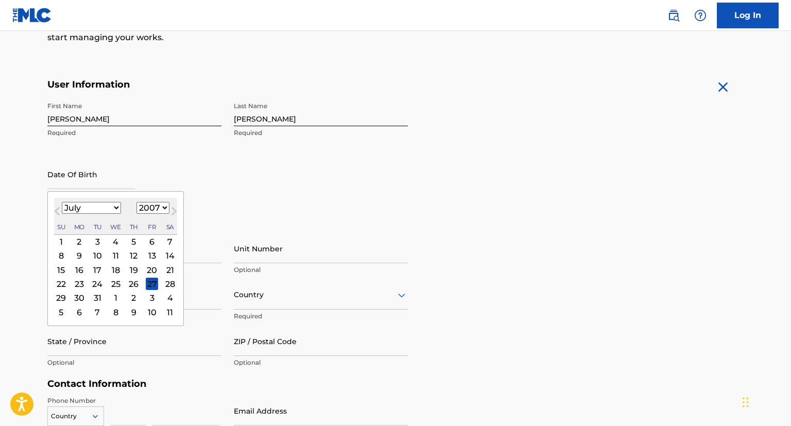
click at [53, 208] on button "Previous Month" at bounding box center [57, 213] width 16 height 16
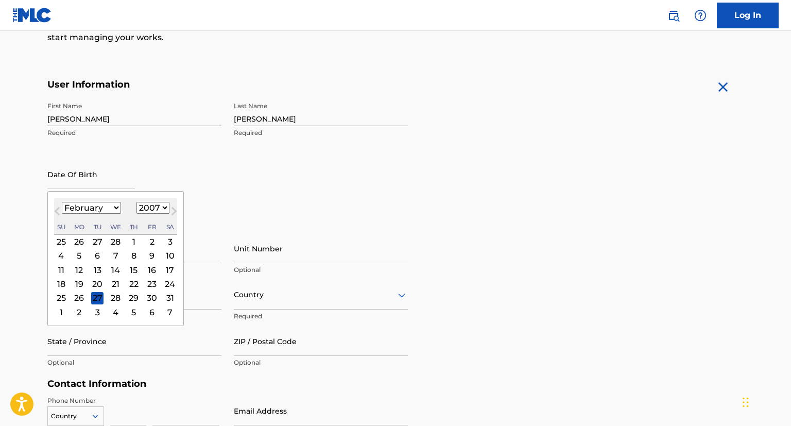
click at [53, 208] on button "Previous Month" at bounding box center [57, 213] width 16 height 16
select select "11"
select select "2006"
click at [53, 208] on button "Previous Month" at bounding box center [57, 213] width 16 height 16
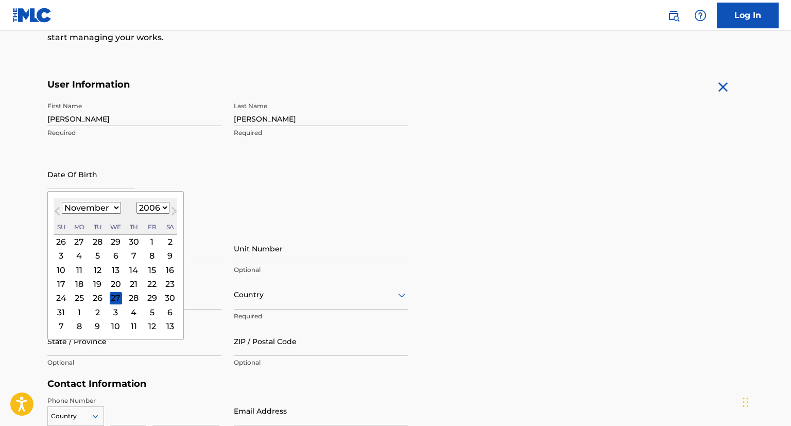
click at [53, 208] on button "Previous Month" at bounding box center [57, 213] width 16 height 16
click at [53, 207] on button "Previous Month" at bounding box center [57, 213] width 16 height 16
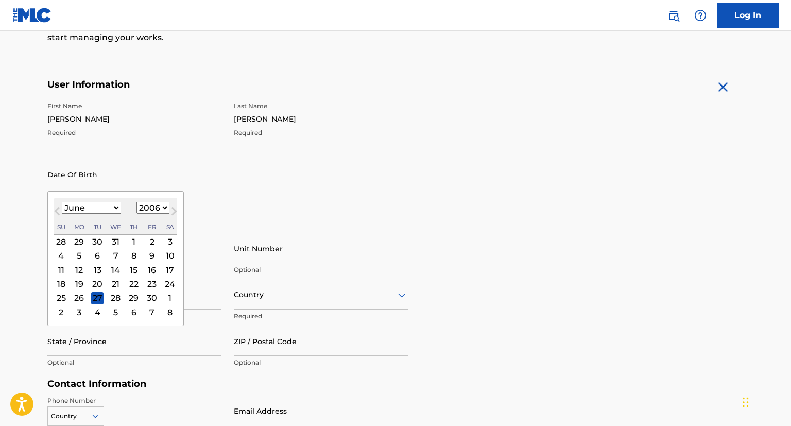
click at [53, 207] on button "Previous Month" at bounding box center [57, 213] width 16 height 16
click at [54, 207] on button "Previous Month" at bounding box center [57, 213] width 16 height 16
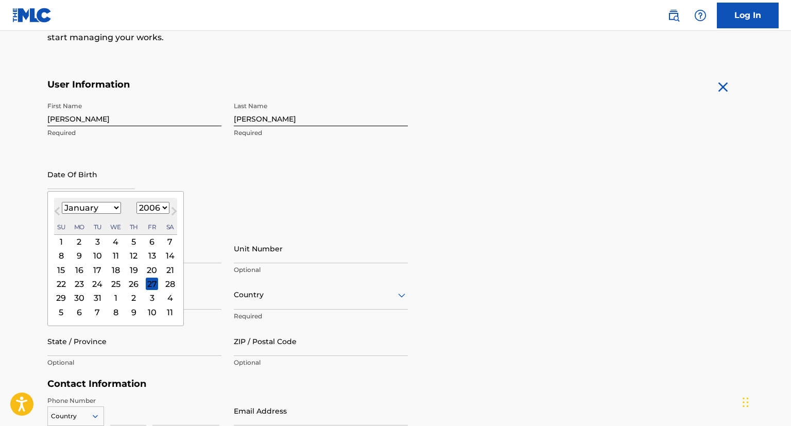
click at [56, 207] on button "Previous Month" at bounding box center [57, 213] width 16 height 16
select select "11"
select select "2005"
click at [56, 207] on button "Previous Month" at bounding box center [57, 213] width 16 height 16
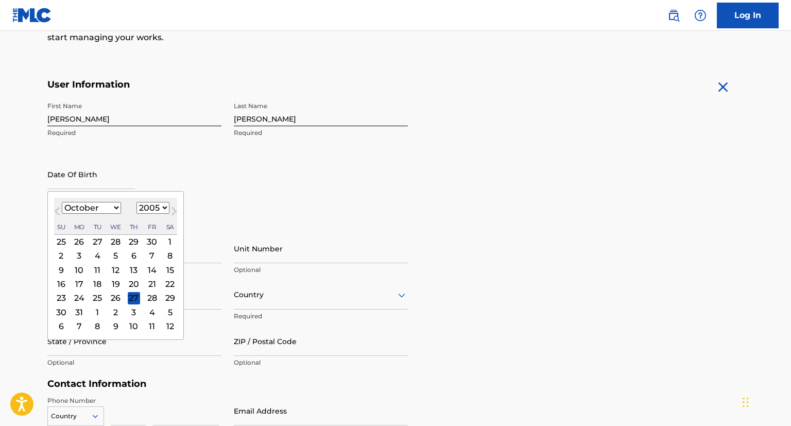
click at [56, 207] on button "Previous Month" at bounding box center [57, 213] width 16 height 16
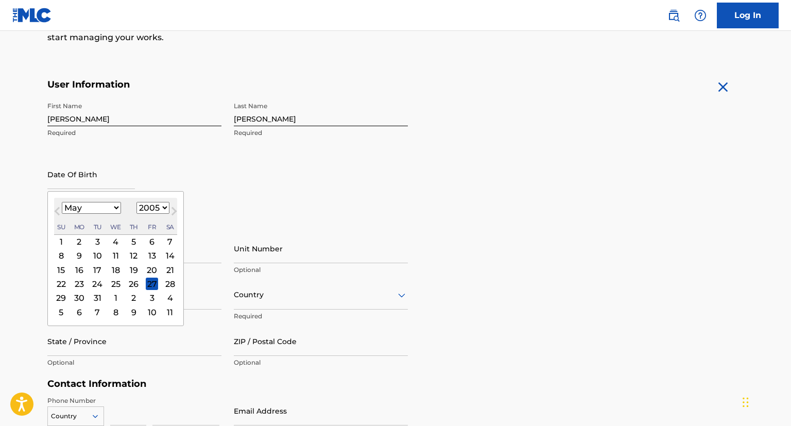
click at [56, 207] on button "Previous Month" at bounding box center [57, 213] width 16 height 16
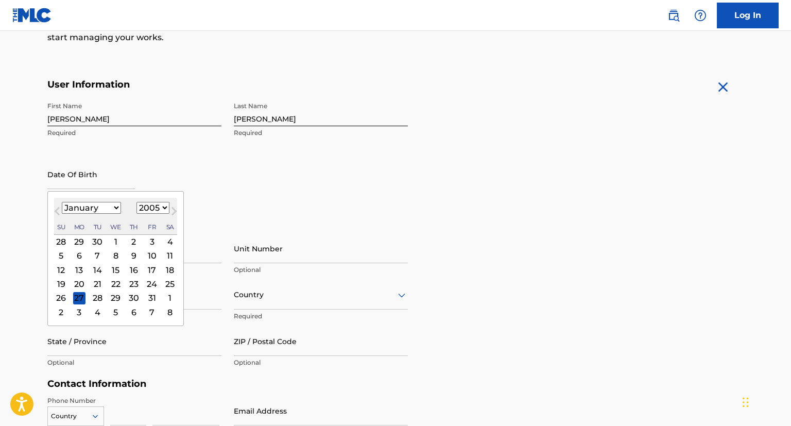
select select "11"
select select "2004"
click at [56, 207] on button "Previous Month" at bounding box center [57, 213] width 16 height 16
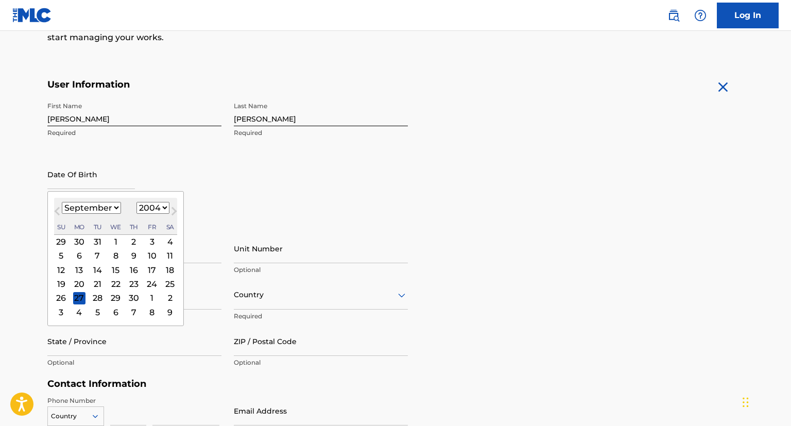
click at [56, 207] on button "Previous Month" at bounding box center [57, 213] width 16 height 16
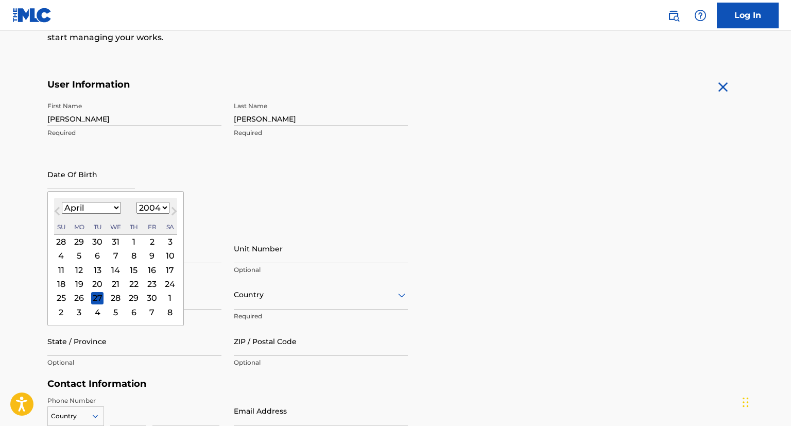
click at [56, 207] on button "Previous Month" at bounding box center [57, 213] width 16 height 16
select select "11"
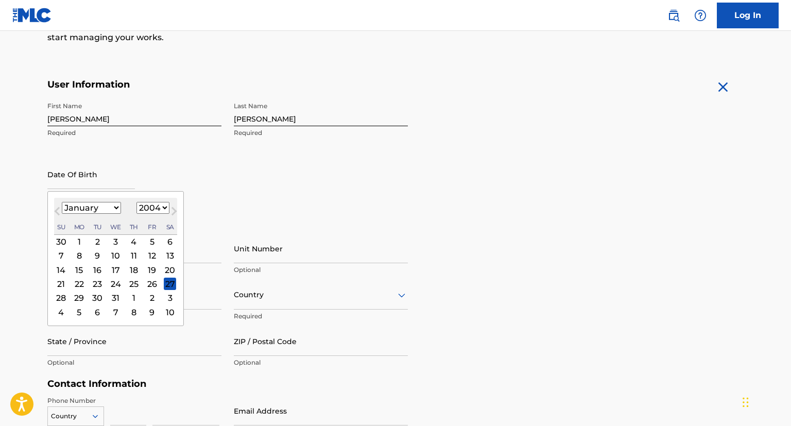
select select "2003"
click at [56, 207] on button "Previous Month" at bounding box center [57, 213] width 16 height 16
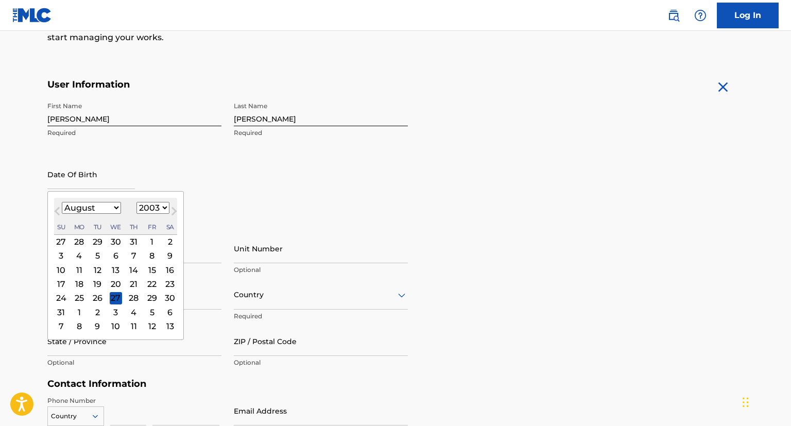
click at [56, 207] on button "Previous Month" at bounding box center [57, 213] width 16 height 16
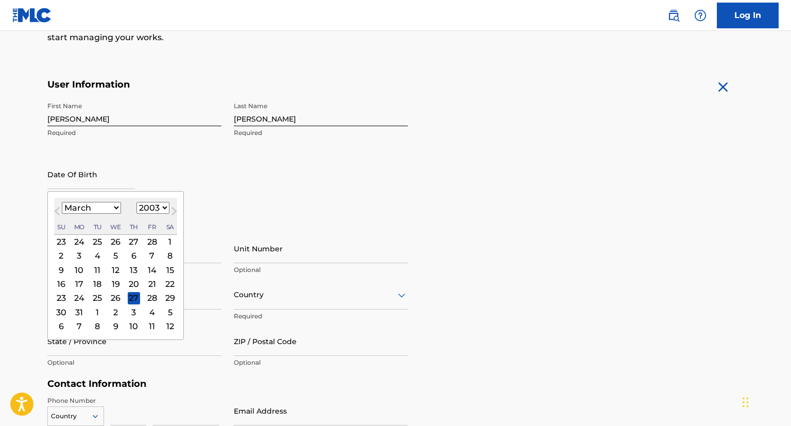
click at [56, 207] on button "Previous Month" at bounding box center [57, 213] width 16 height 16
select select "11"
select select "2002"
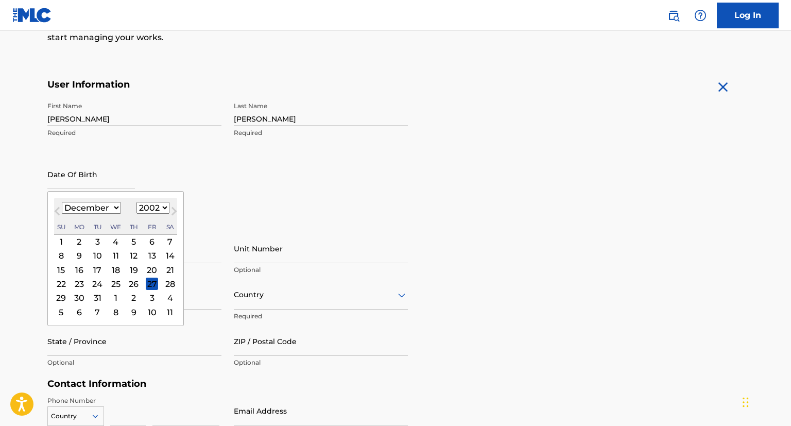
click at [56, 207] on button "Previous Month" at bounding box center [57, 213] width 16 height 16
click at [55, 206] on button "Previous Month" at bounding box center [57, 213] width 16 height 16
click at [55, 205] on button "Previous Month" at bounding box center [57, 213] width 16 height 16
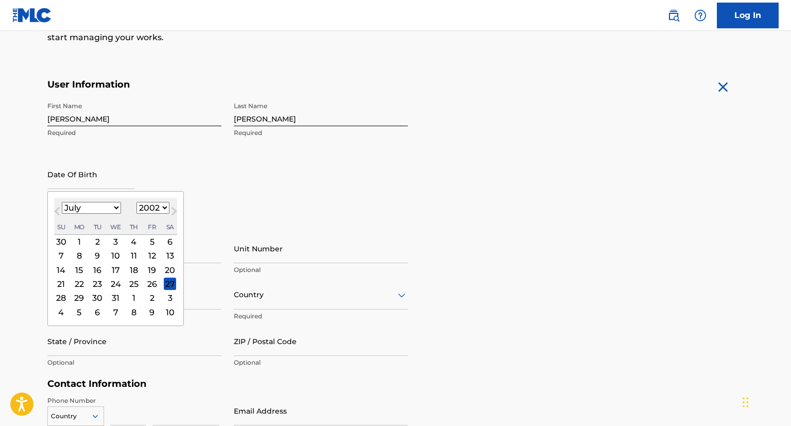
click at [55, 205] on button "Previous Month" at bounding box center [57, 213] width 16 height 16
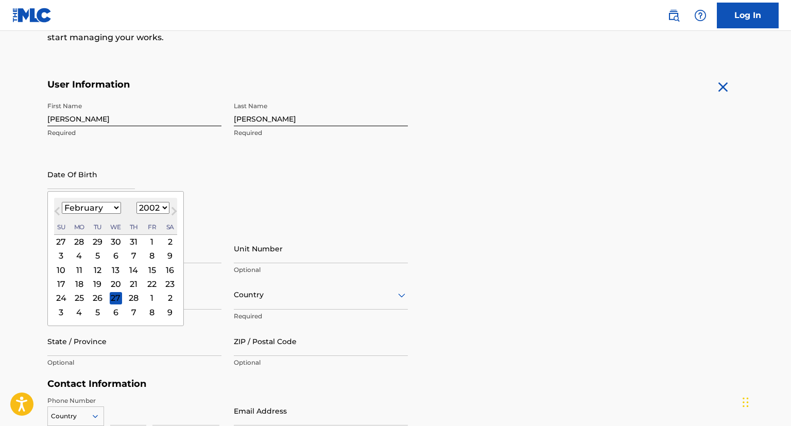
click at [55, 205] on button "Previous Month" at bounding box center [57, 213] width 16 height 16
select select "11"
select select "2001"
click at [55, 205] on button "Previous Month" at bounding box center [57, 213] width 16 height 16
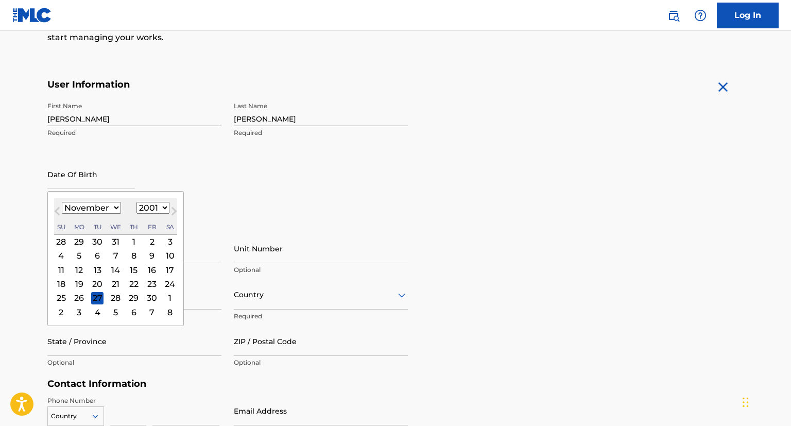
click at [55, 205] on button "Previous Month" at bounding box center [57, 213] width 16 height 16
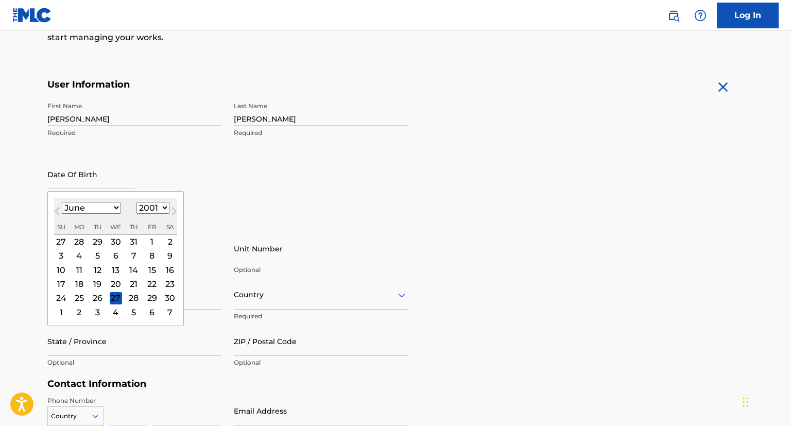
click at [55, 206] on button "Previous Month" at bounding box center [57, 213] width 16 height 16
click at [56, 206] on button "Previous Month" at bounding box center [57, 213] width 16 height 16
click at [57, 207] on button "Previous Month" at bounding box center [57, 213] width 16 height 16
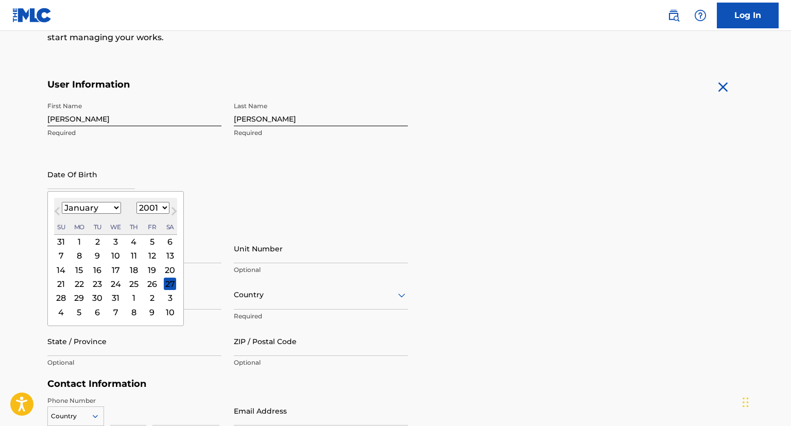
click at [57, 207] on button "Previous Month" at bounding box center [57, 213] width 16 height 16
select select "11"
select select "2000"
click at [57, 207] on button "Previous Month" at bounding box center [57, 213] width 16 height 16
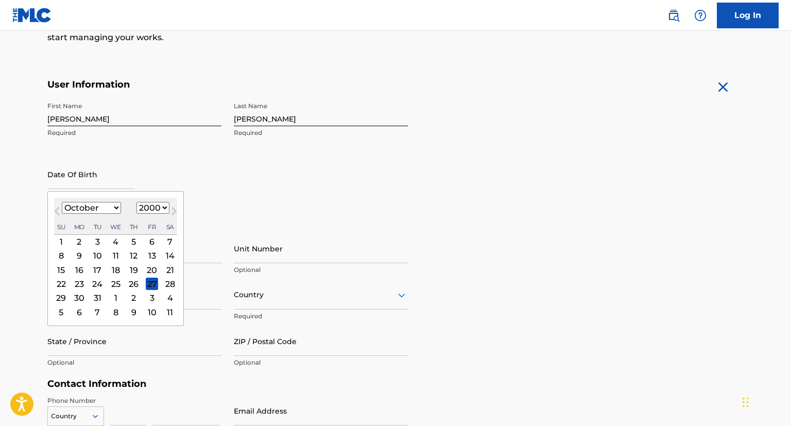
click at [57, 207] on button "Previous Month" at bounding box center [57, 213] width 16 height 16
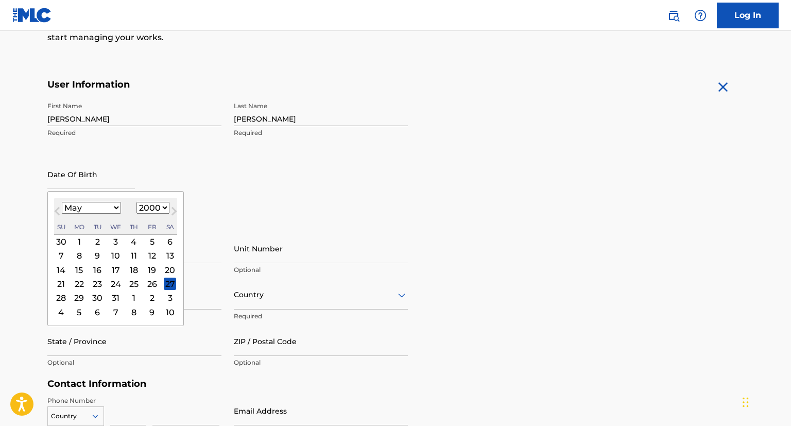
click at [57, 207] on button "Previous Month" at bounding box center [57, 213] width 16 height 16
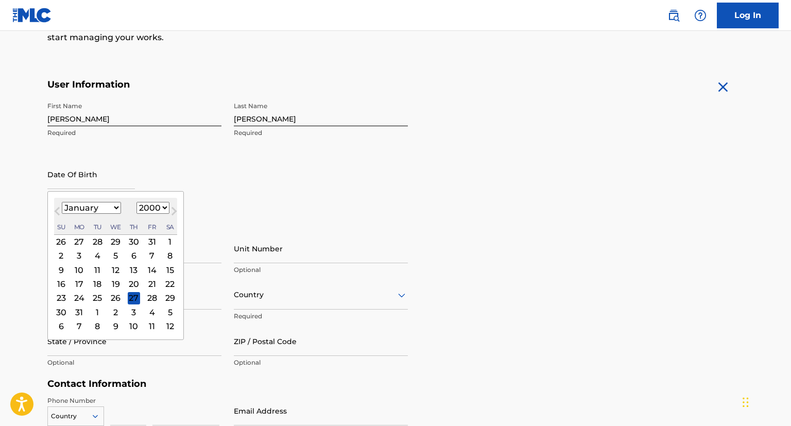
select select "11"
select select "1999"
click at [57, 207] on button "Previous Month" at bounding box center [57, 213] width 16 height 16
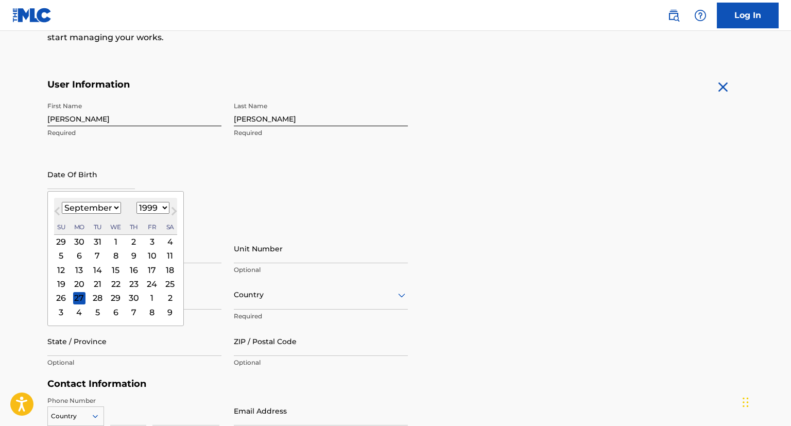
click at [57, 207] on button "Previous Month" at bounding box center [57, 213] width 16 height 16
click at [57, 206] on button "Previous Month" at bounding box center [57, 213] width 16 height 16
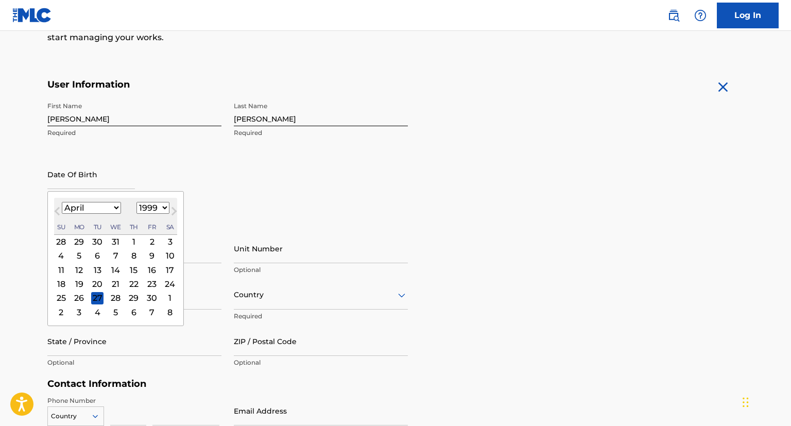
click at [57, 207] on button "Previous Month" at bounding box center [57, 213] width 16 height 16
select select "11"
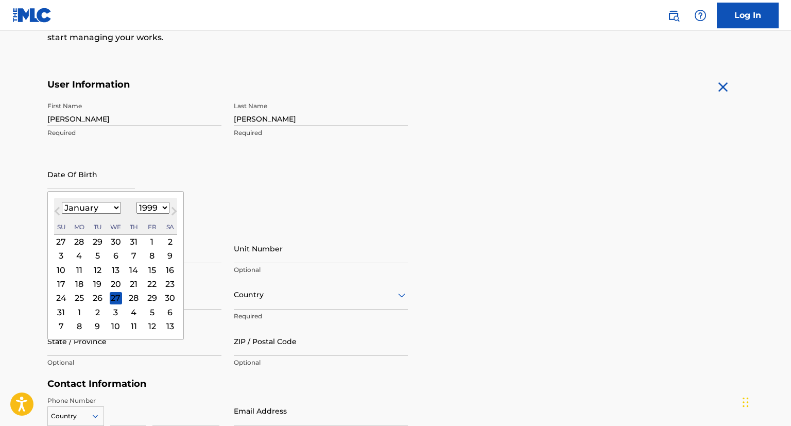
select select "1998"
click at [57, 207] on button "Previous Month" at bounding box center [57, 213] width 16 height 16
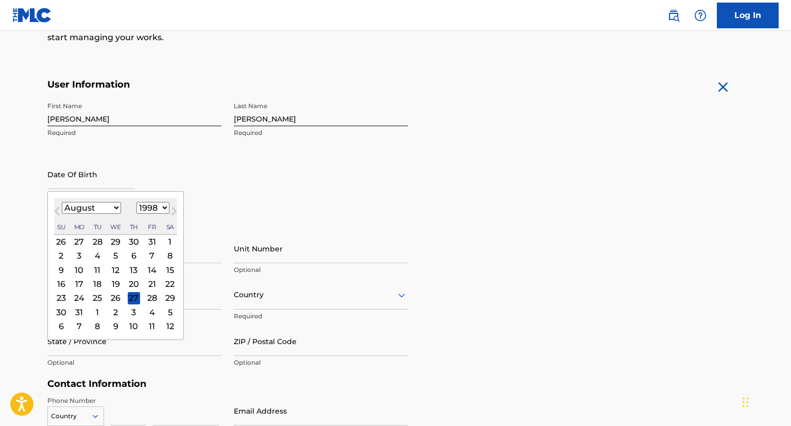
click at [57, 207] on button "Previous Month" at bounding box center [57, 213] width 16 height 16
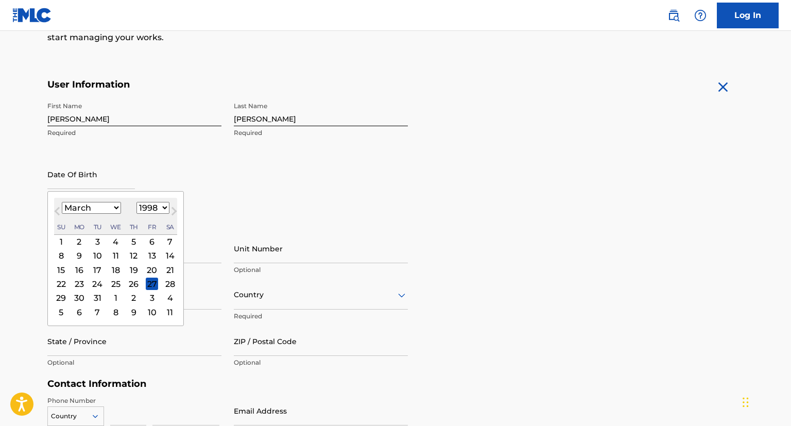
click at [57, 207] on button "Previous Month" at bounding box center [57, 213] width 16 height 16
select select "11"
select select "1997"
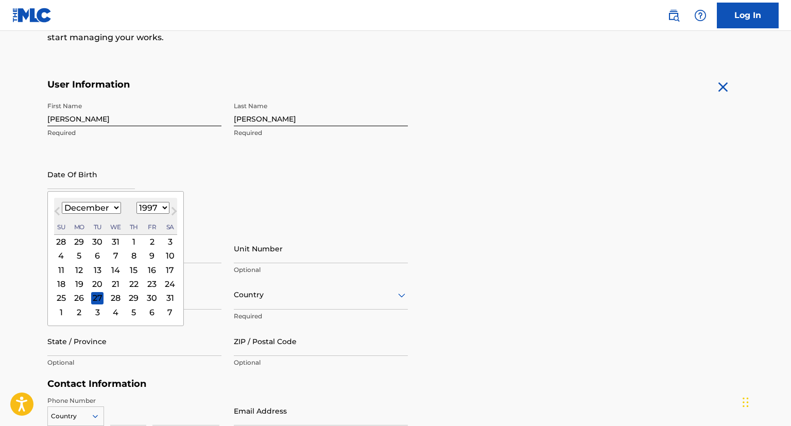
click at [57, 207] on button "Previous Month" at bounding box center [57, 213] width 16 height 16
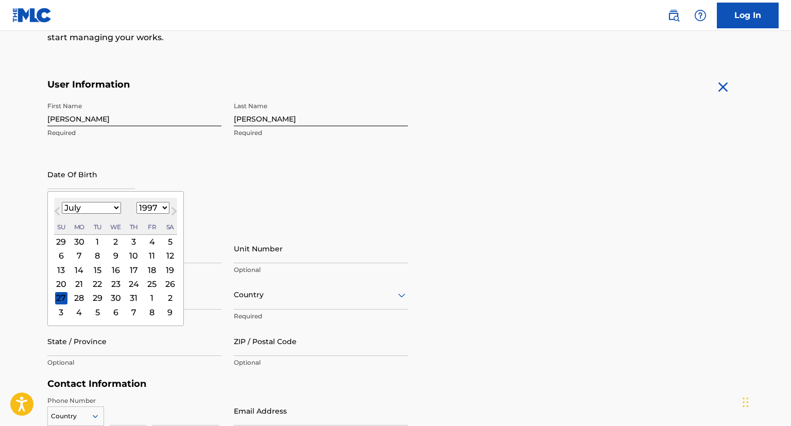
click at [57, 207] on button "Previous Month" at bounding box center [57, 213] width 16 height 16
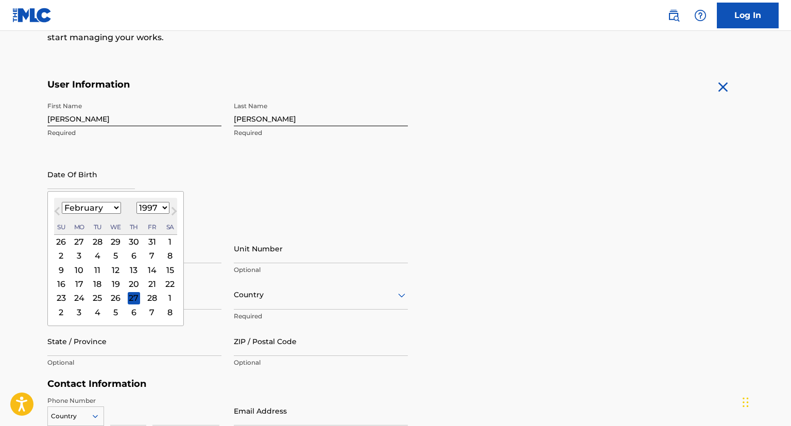
click at [57, 205] on button "Previous Month" at bounding box center [57, 213] width 16 height 16
select select "11"
select select "1996"
click at [57, 205] on button "Previous Month" at bounding box center [57, 213] width 16 height 16
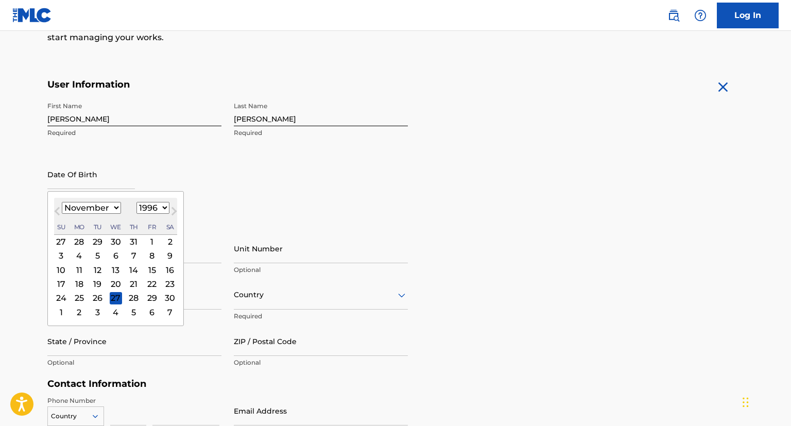
click at [57, 205] on button "Previous Month" at bounding box center [57, 213] width 16 height 16
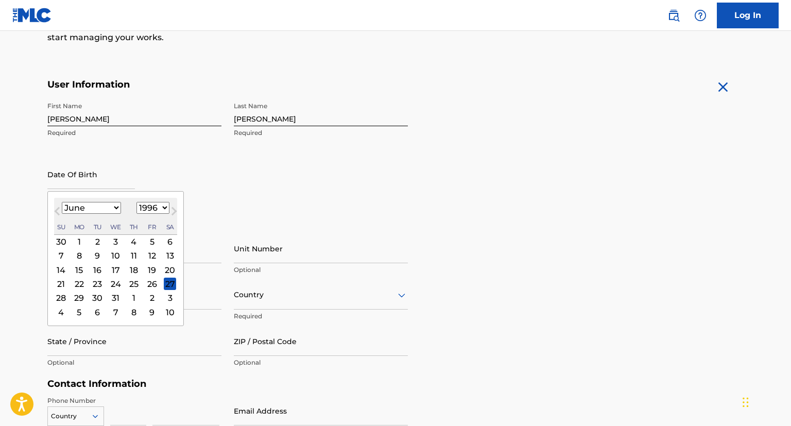
click at [57, 205] on button "Previous Month" at bounding box center [57, 213] width 16 height 16
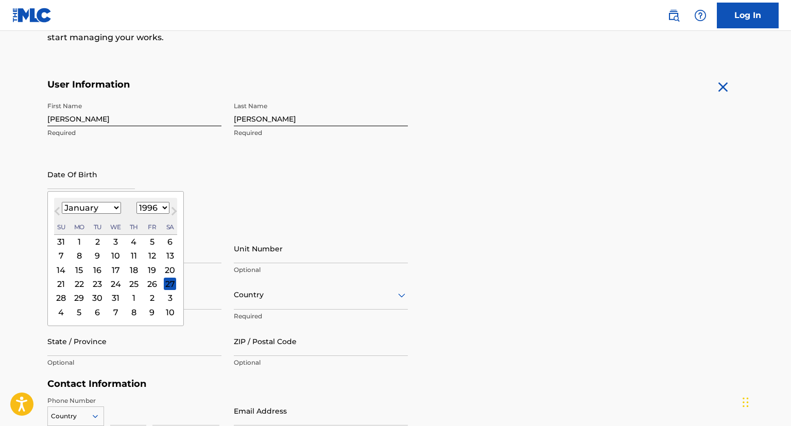
click at [57, 205] on button "Previous Month" at bounding box center [57, 213] width 16 height 16
select select "11"
select select "1995"
click at [57, 205] on button "Previous Month" at bounding box center [57, 213] width 16 height 16
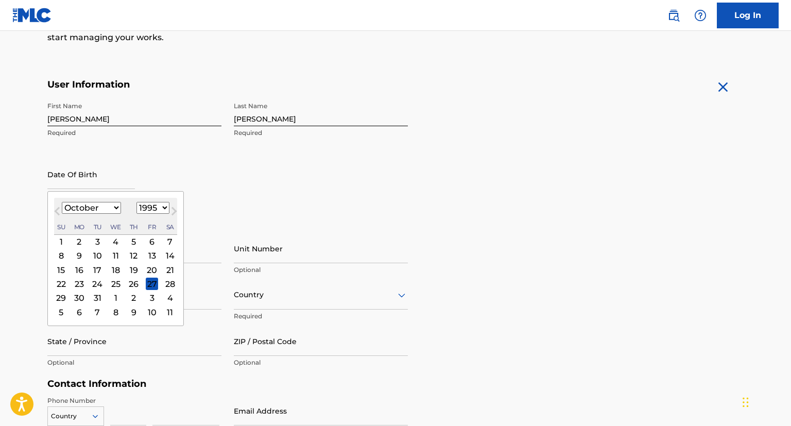
click at [57, 205] on button "Previous Month" at bounding box center [57, 213] width 16 height 16
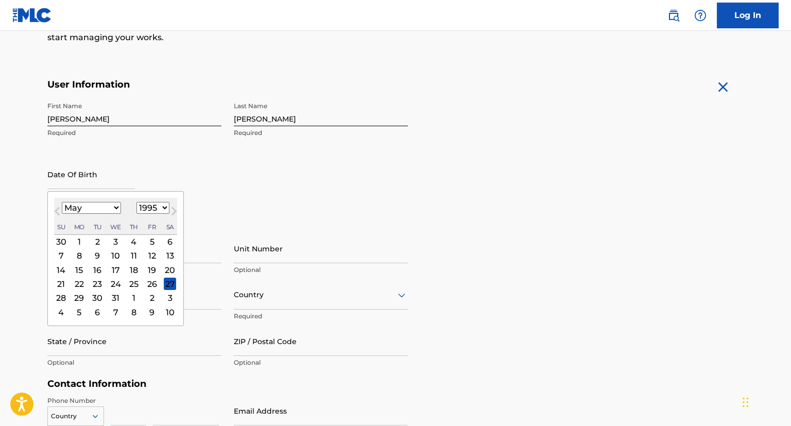
click at [57, 205] on button "Previous Month" at bounding box center [57, 213] width 16 height 16
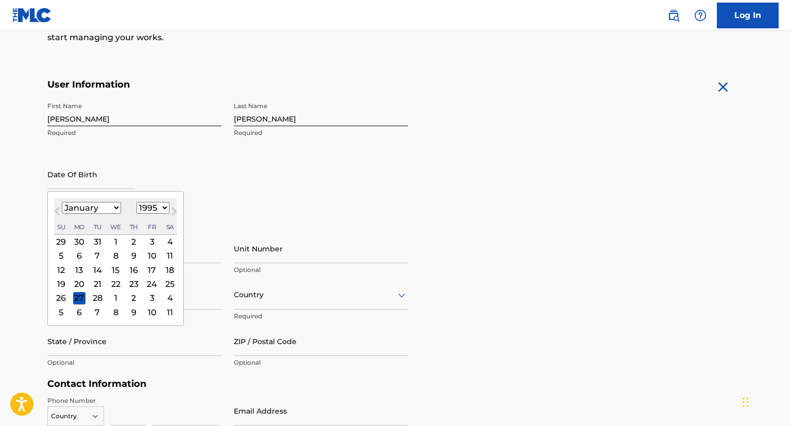
select select "11"
select select "1994"
click at [57, 205] on button "Previous Month" at bounding box center [57, 213] width 16 height 16
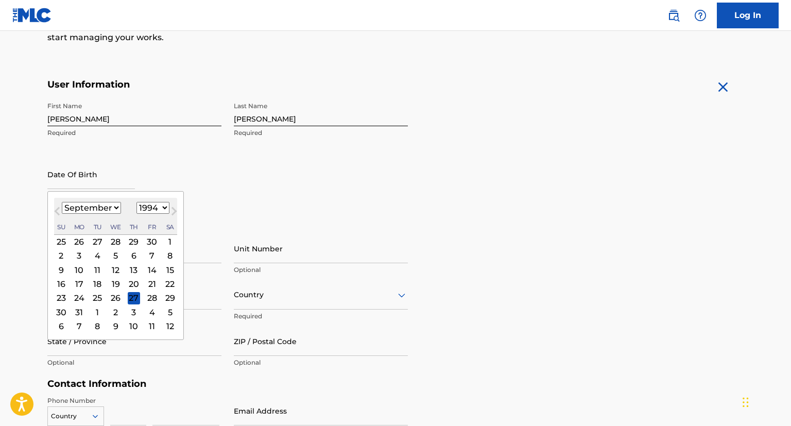
click at [57, 205] on button "Previous Month" at bounding box center [57, 213] width 16 height 16
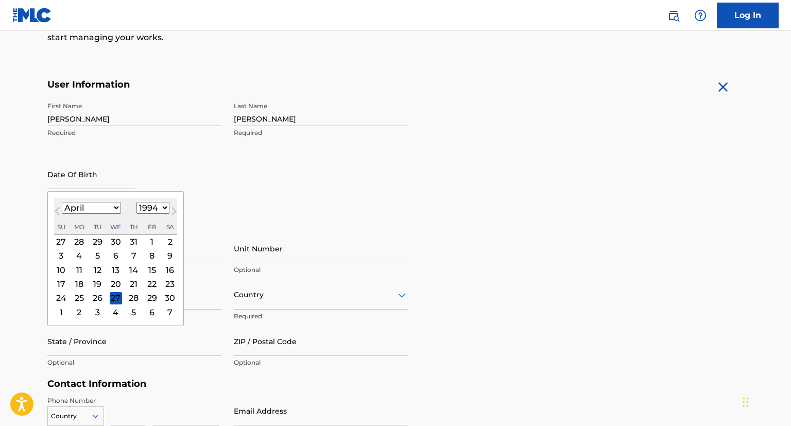
click at [57, 205] on button "Previous Month" at bounding box center [57, 213] width 16 height 16
select select "11"
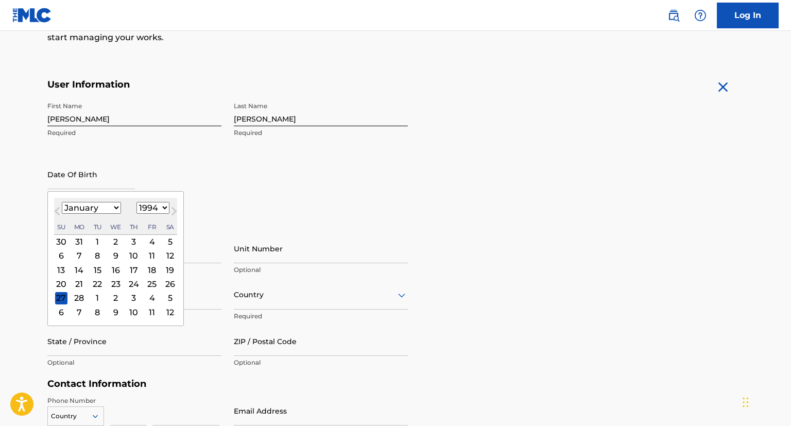
select select "1993"
click at [57, 205] on button "Previous Month" at bounding box center [57, 213] width 16 height 16
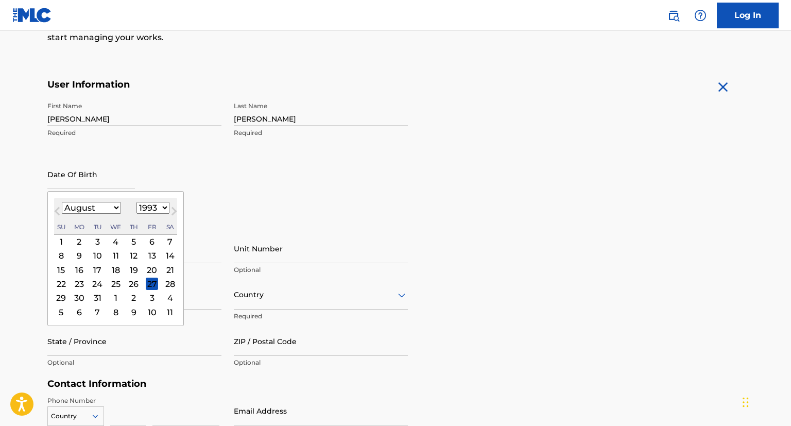
click at [57, 205] on button "Previous Month" at bounding box center [57, 213] width 16 height 16
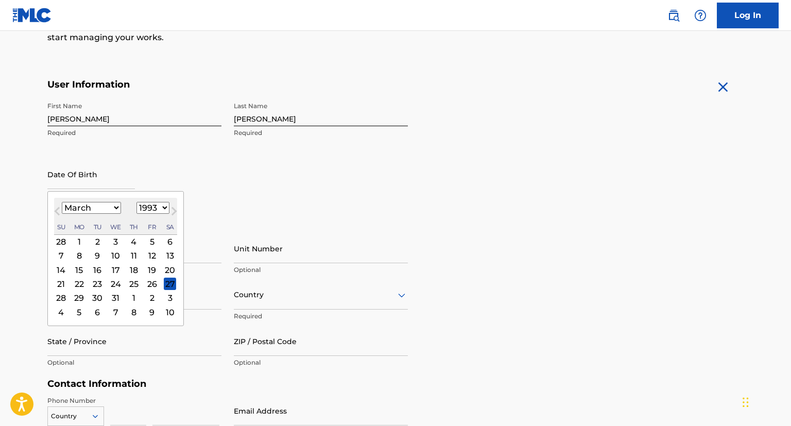
click at [57, 205] on button "Previous Month" at bounding box center [57, 213] width 16 height 16
select select "11"
select select "1992"
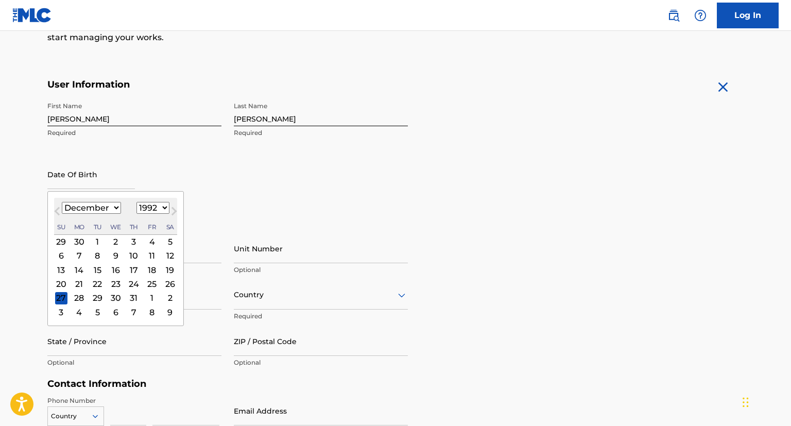
click at [57, 205] on button "Previous Month" at bounding box center [57, 213] width 16 height 16
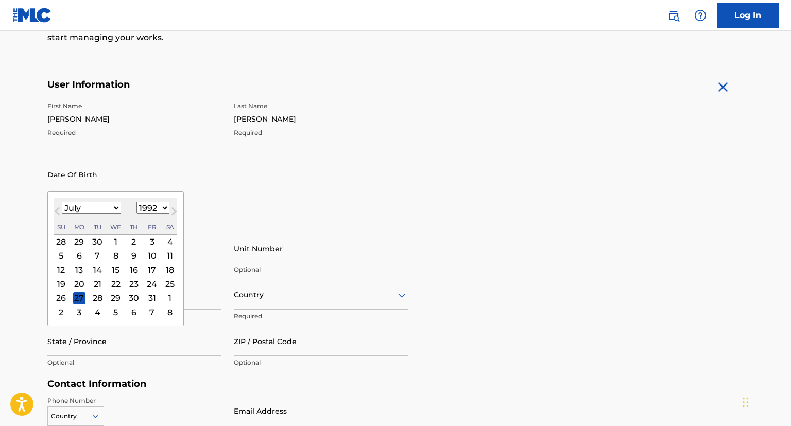
click at [57, 205] on button "Previous Month" at bounding box center [57, 213] width 16 height 16
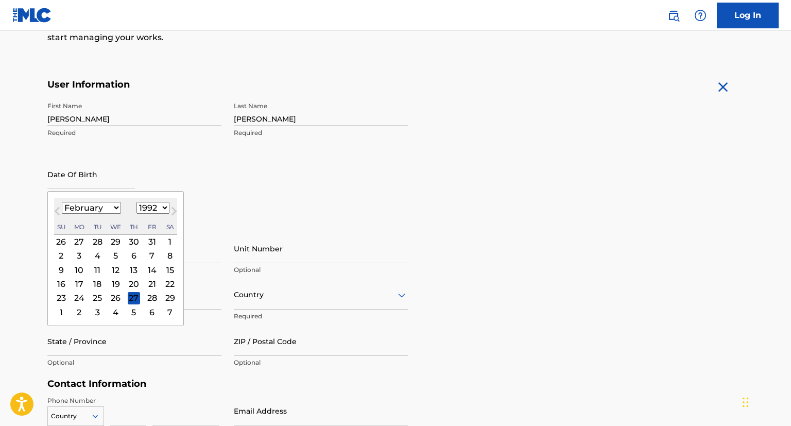
click at [57, 205] on button "Previous Month" at bounding box center [57, 213] width 16 height 16
select select "11"
select select "1991"
click at [57, 205] on button "Previous Month" at bounding box center [57, 213] width 16 height 16
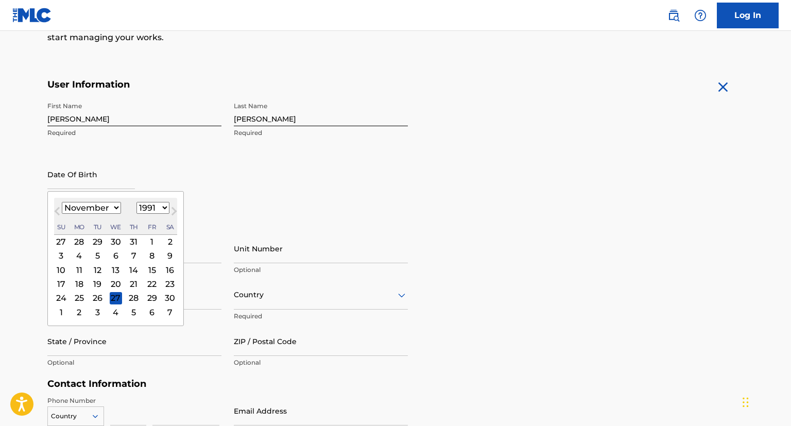
click at [57, 205] on button "Previous Month" at bounding box center [57, 213] width 16 height 16
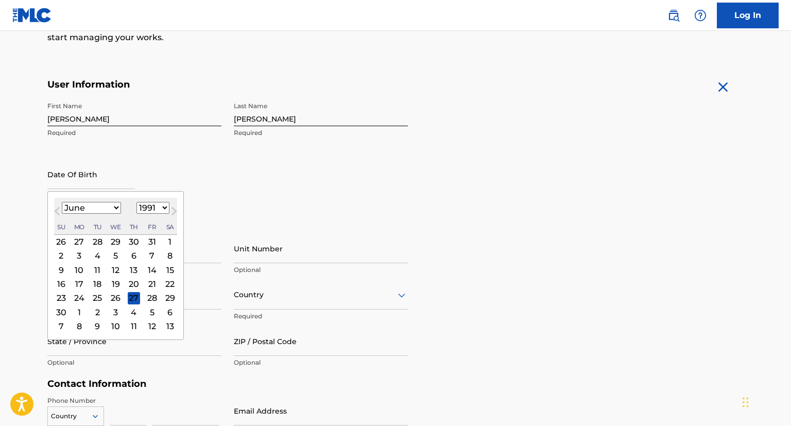
click at [57, 205] on button "Previous Month" at bounding box center [57, 213] width 16 height 16
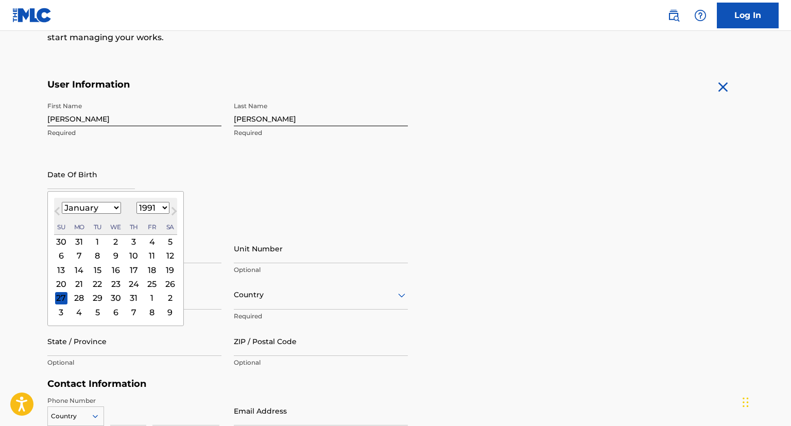
click at [57, 205] on button "Previous Month" at bounding box center [57, 213] width 16 height 16
select select "11"
select select "1990"
click at [57, 205] on button "Previous Month" at bounding box center [57, 213] width 16 height 16
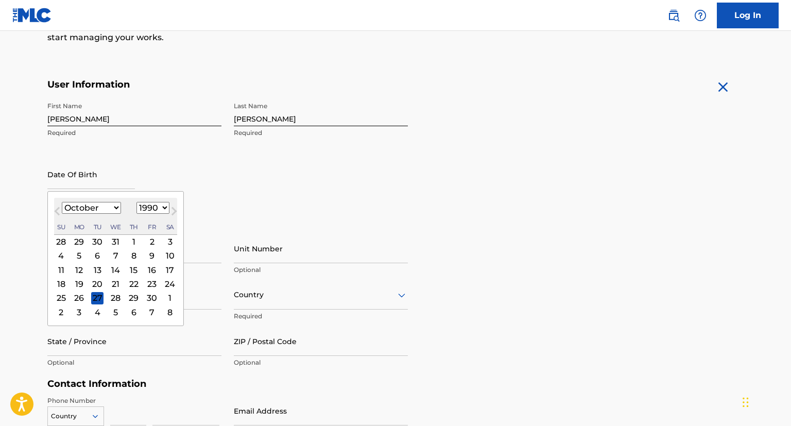
click at [57, 205] on button "Previous Month" at bounding box center [57, 213] width 16 height 16
click at [56, 205] on button "Previous Month" at bounding box center [57, 213] width 16 height 16
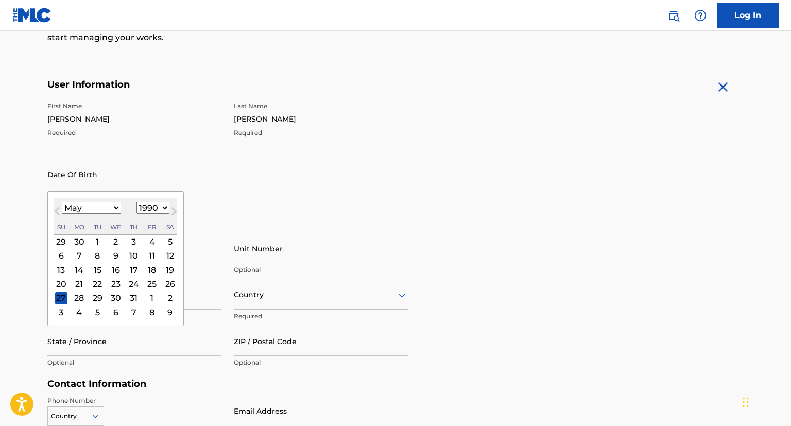
click at [57, 207] on button "Previous Month" at bounding box center [57, 213] width 16 height 16
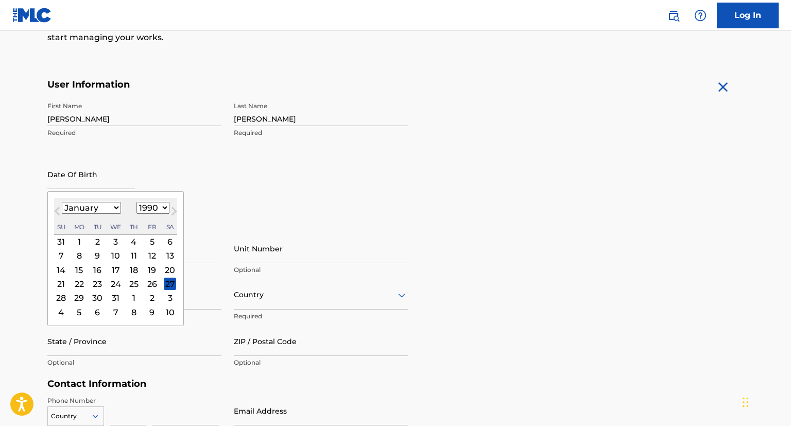
select select "11"
select select "1989"
click at [57, 207] on button "Previous Month" at bounding box center [57, 213] width 16 height 16
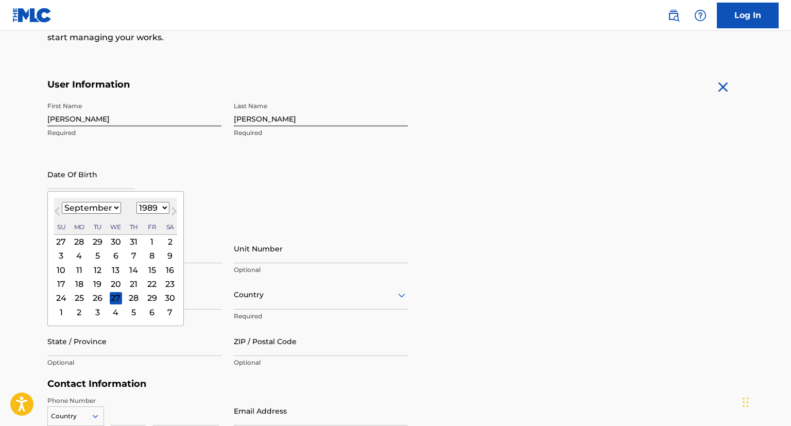
click at [57, 207] on button "Previous Month" at bounding box center [57, 213] width 16 height 16
click at [57, 208] on button "Previous Month" at bounding box center [57, 213] width 16 height 16
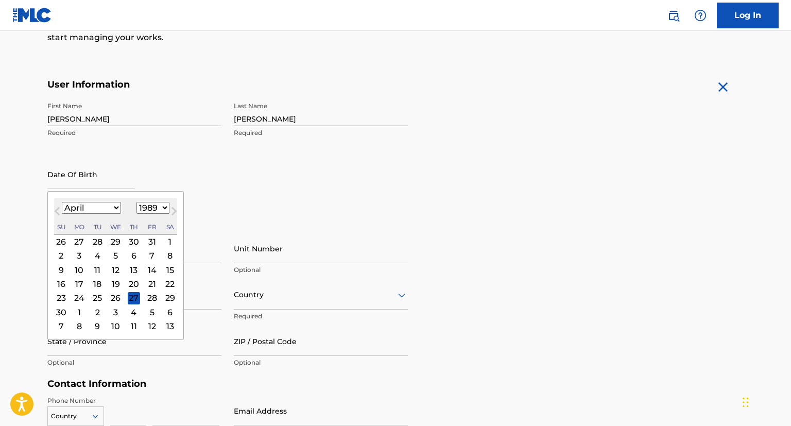
click at [57, 208] on button "Previous Month" at bounding box center [57, 213] width 16 height 16
click at [57, 207] on button "Previous Month" at bounding box center [57, 213] width 16 height 16
select select "11"
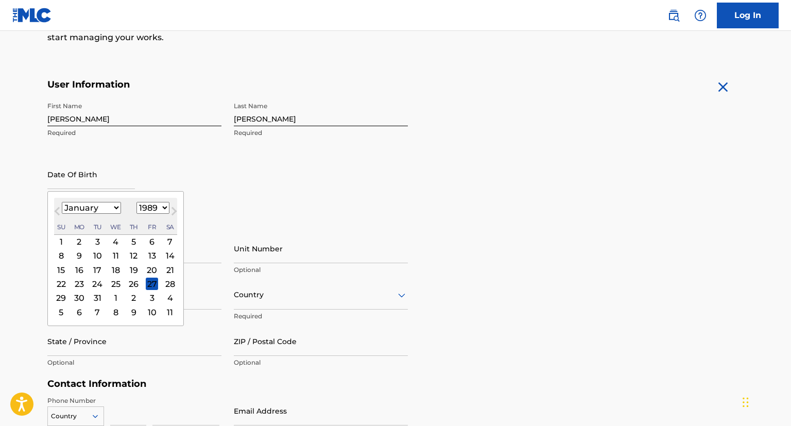
select select "1988"
click at [57, 207] on button "Previous Month" at bounding box center [57, 213] width 16 height 16
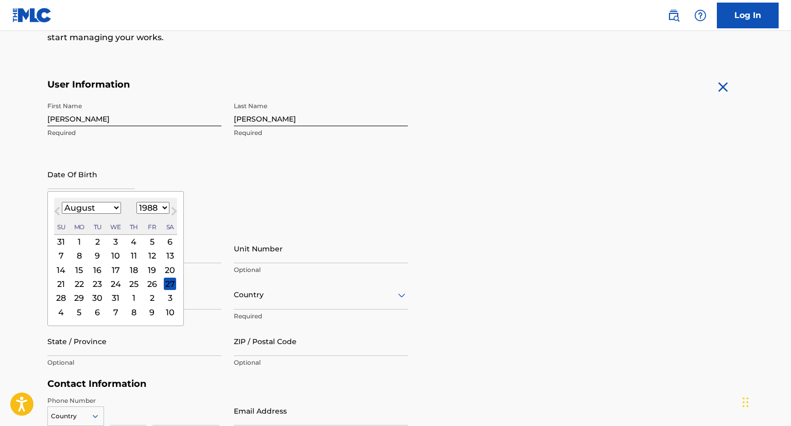
click at [57, 207] on button "Previous Month" at bounding box center [57, 213] width 16 height 16
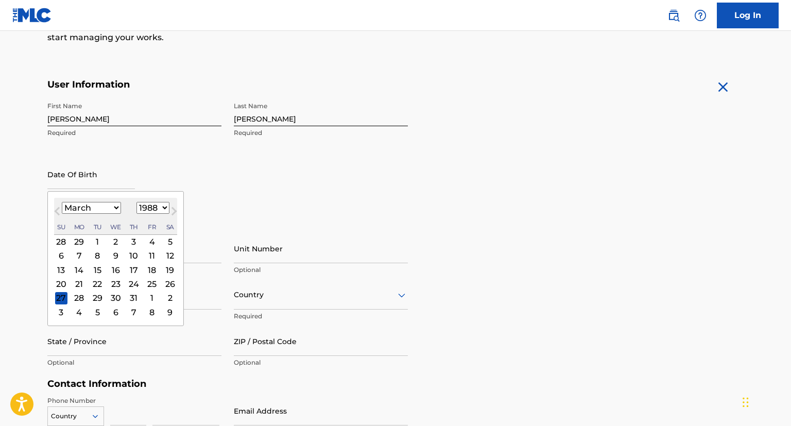
click at [57, 207] on button "Previous Month" at bounding box center [57, 213] width 16 height 16
select select "11"
select select "1987"
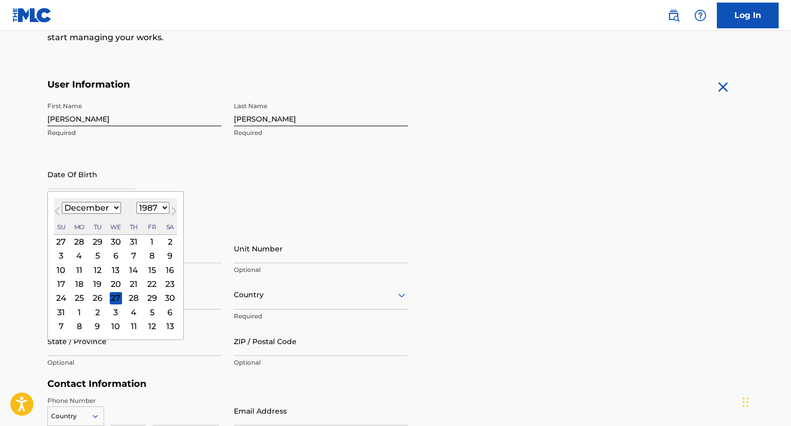
click at [57, 207] on button "Previous Month" at bounding box center [57, 213] width 16 height 16
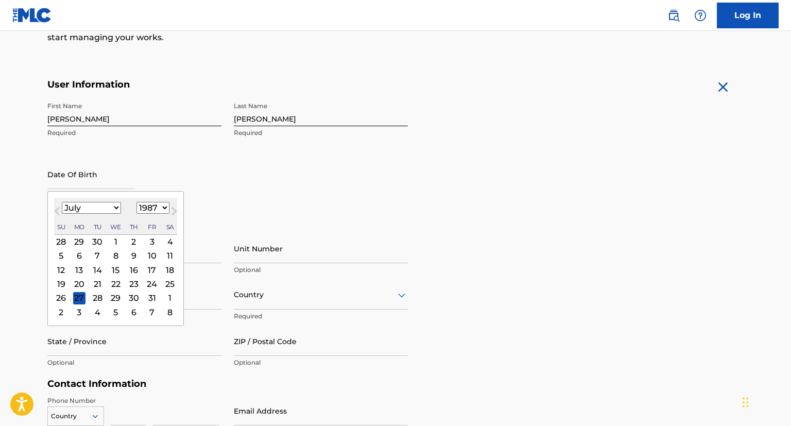
click at [57, 207] on button "Previous Month" at bounding box center [57, 213] width 16 height 16
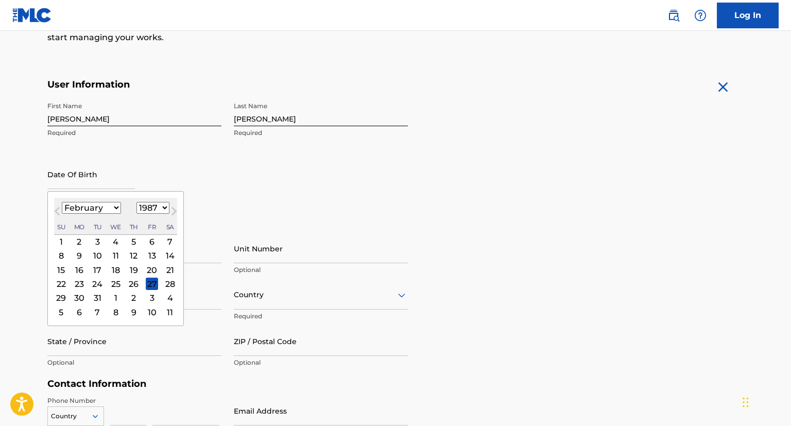
click at [57, 207] on button "Previous Month" at bounding box center [57, 213] width 16 height 16
select select "11"
select select "1986"
click at [57, 207] on button "Previous Month" at bounding box center [57, 213] width 16 height 16
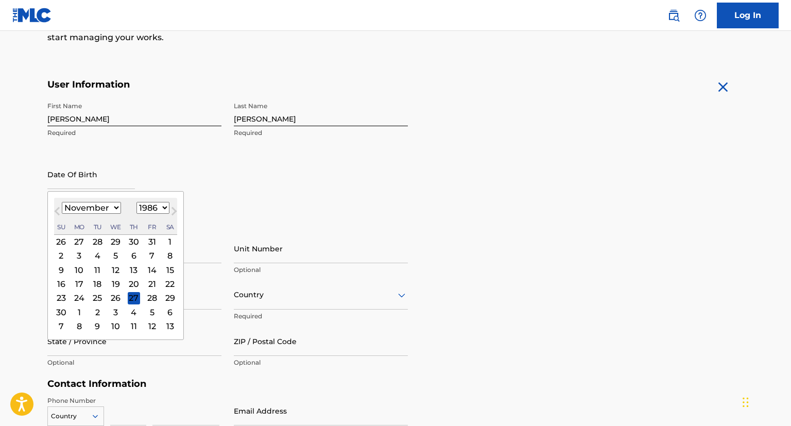
click at [57, 206] on button "Previous Month" at bounding box center [57, 213] width 16 height 16
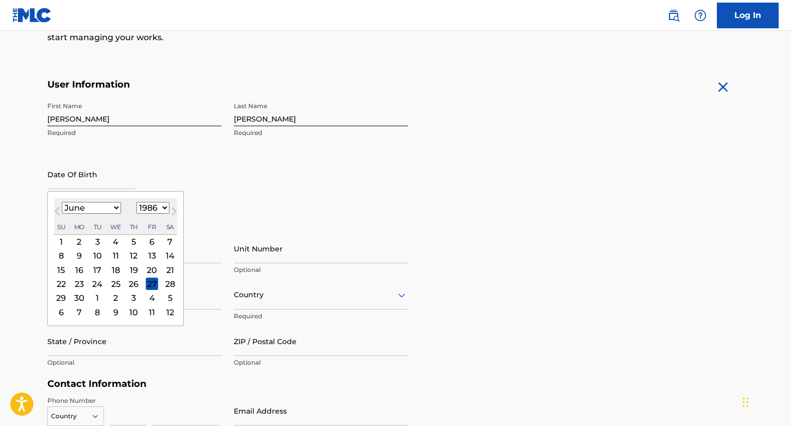
click at [57, 206] on button "Previous Month" at bounding box center [57, 213] width 16 height 16
select select "2"
click at [96, 285] on div "18" at bounding box center [97, 283] width 12 height 12
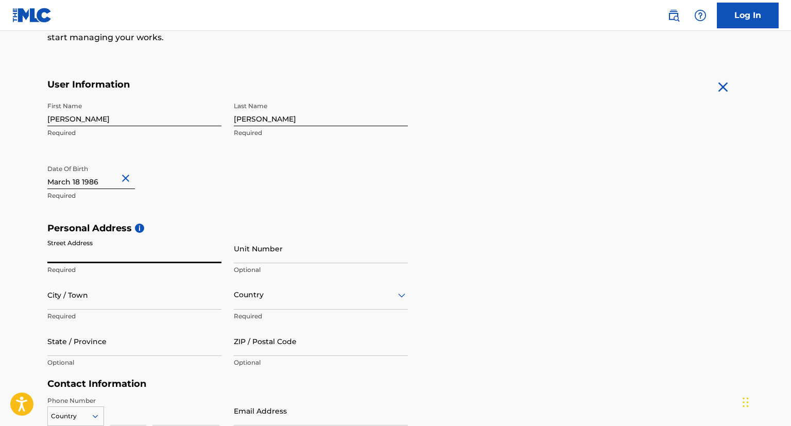
click at [143, 252] on input "Street Address" at bounding box center [134, 248] width 174 height 29
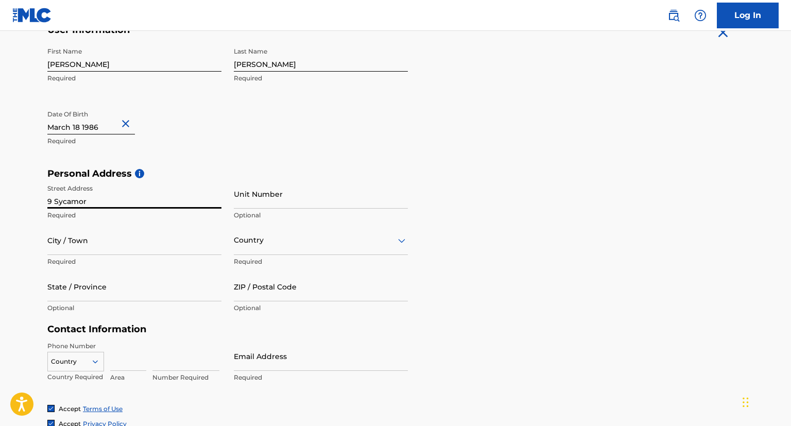
type input "[STREET_ADDRESS]"
type input "[GEOGRAPHIC_DATA]"
type input "US"
type input "PA"
type input "17042"
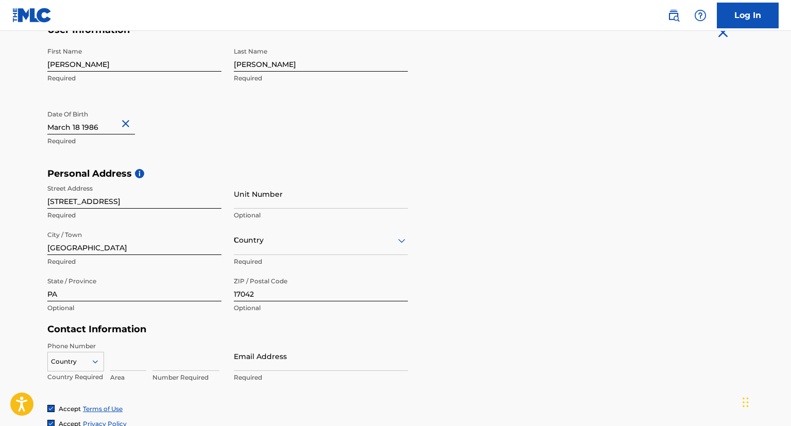
type input "US"
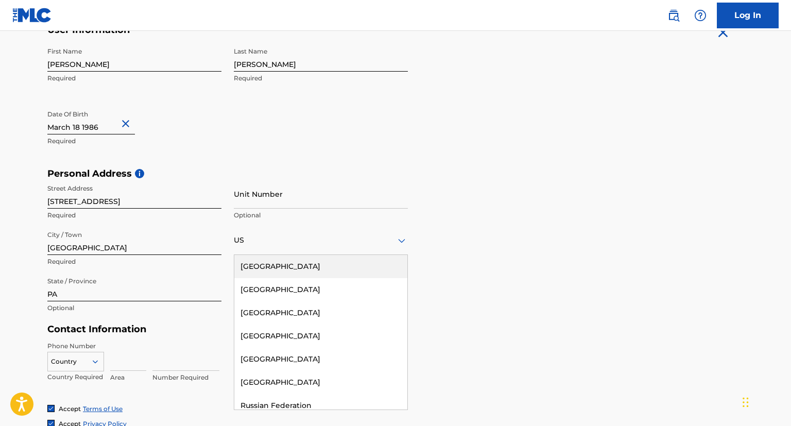
click at [423, 197] on div "Personal Address i Street Address [STREET_ADDRESS] Required Unit Number Optiona…" at bounding box center [395, 246] width 696 height 156
click at [503, 333] on form "User Information First Name [PERSON_NAME] Required Last Name [PERSON_NAME] Requ…" at bounding box center [395, 252] width 696 height 457
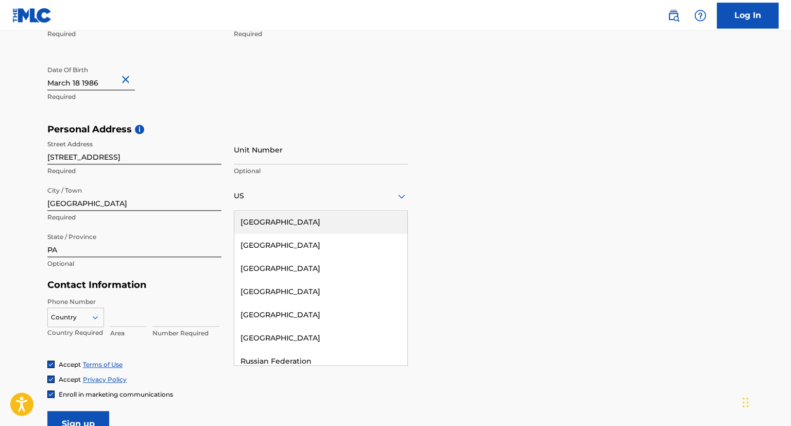
scroll to position [379, 0]
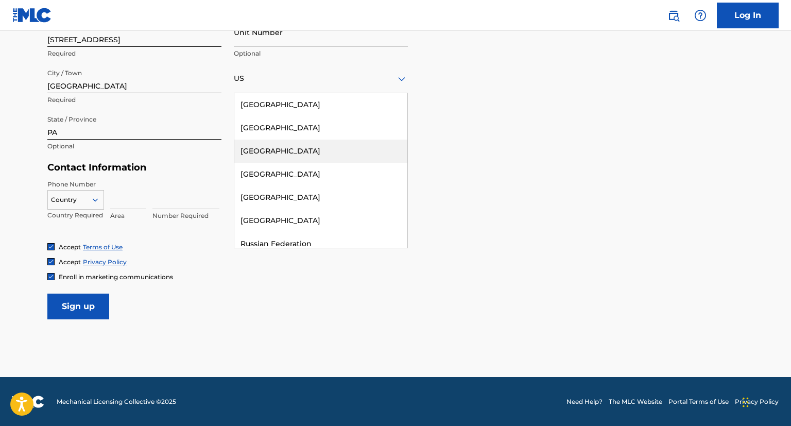
click at [438, 94] on div "Personal Address i Street Address [STREET_ADDRESS] Required Unit Number Optiona…" at bounding box center [395, 84] width 696 height 156
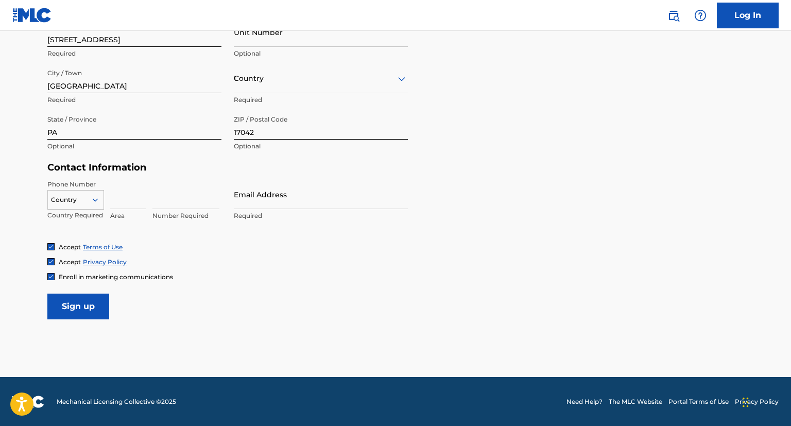
click at [401, 80] on icon at bounding box center [401, 79] width 7 height 4
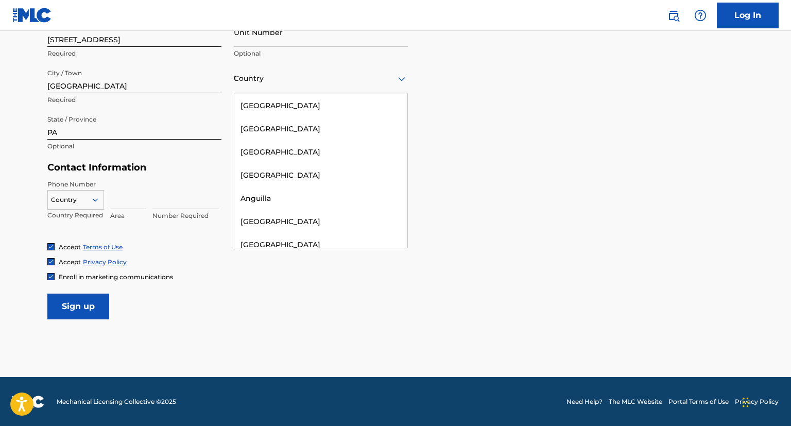
scroll to position [0, 0]
click at [319, 102] on div "[GEOGRAPHIC_DATA]" at bounding box center [320, 104] width 173 height 23
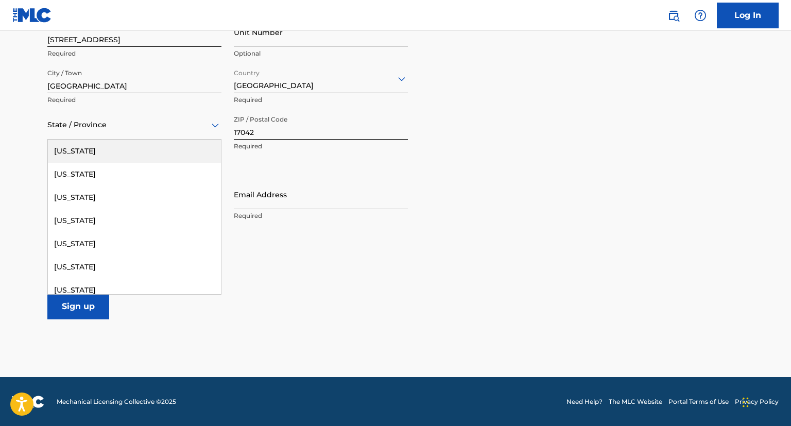
click at [214, 123] on icon at bounding box center [215, 125] width 12 height 12
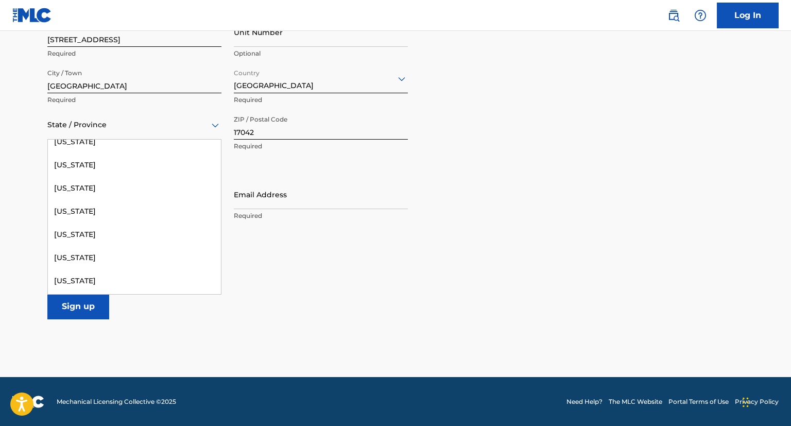
scroll to position [912, 0]
click at [114, 189] on div "[US_STATE]" at bounding box center [134, 189] width 173 height 23
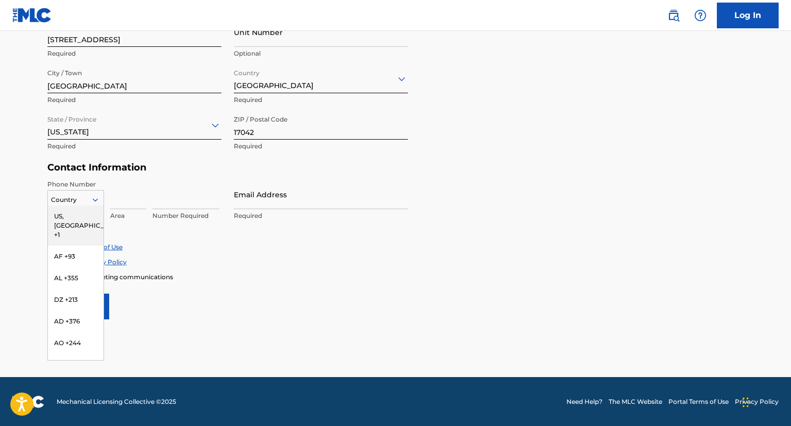
click at [99, 201] on icon at bounding box center [95, 199] width 9 height 9
click at [73, 214] on div "US, [GEOGRAPHIC_DATA] +1" at bounding box center [76, 225] width 56 height 40
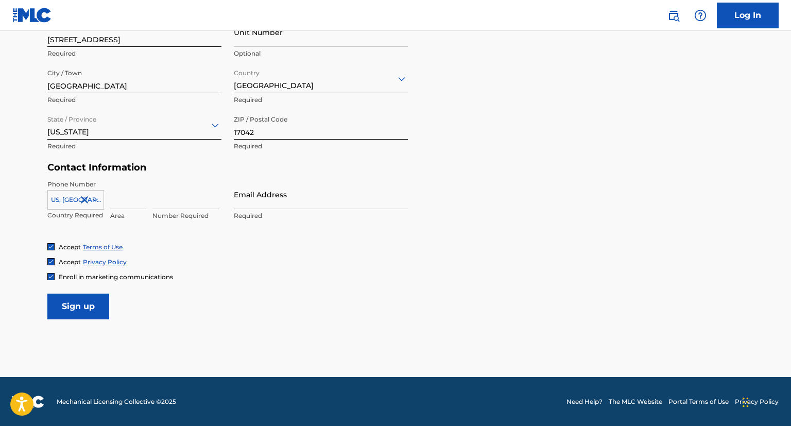
click at [128, 202] on input at bounding box center [128, 194] width 36 height 29
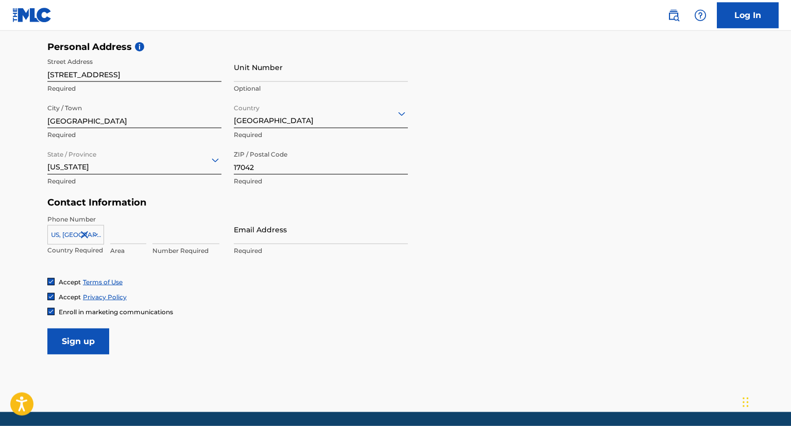
scroll to position [324, 0]
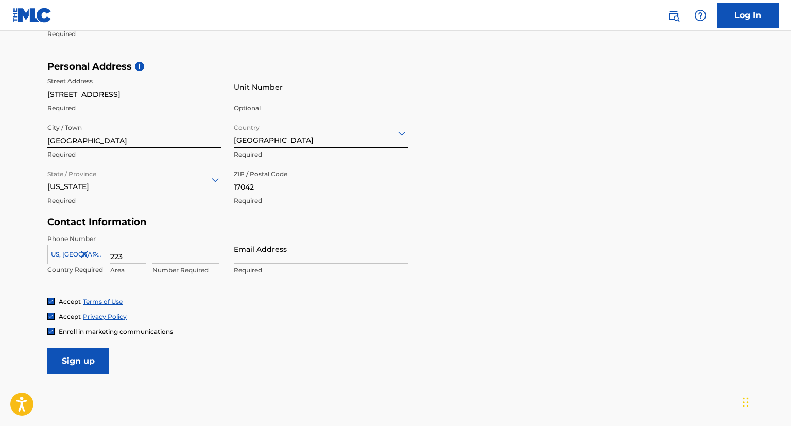
type input "223"
click at [174, 258] on input at bounding box center [185, 248] width 67 height 29
type input "2292900"
type input "[EMAIL_ADDRESS][DOMAIN_NAME]"
click at [501, 314] on div "Accept Privacy Policy" at bounding box center [395, 316] width 696 height 9
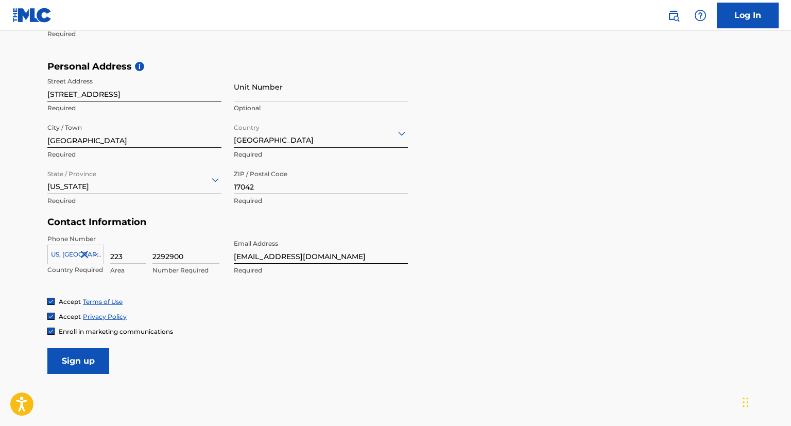
click at [636, 327] on div "Enroll in marketing communications" at bounding box center [395, 331] width 696 height 9
click at [90, 363] on input "Sign up" at bounding box center [78, 361] width 62 height 26
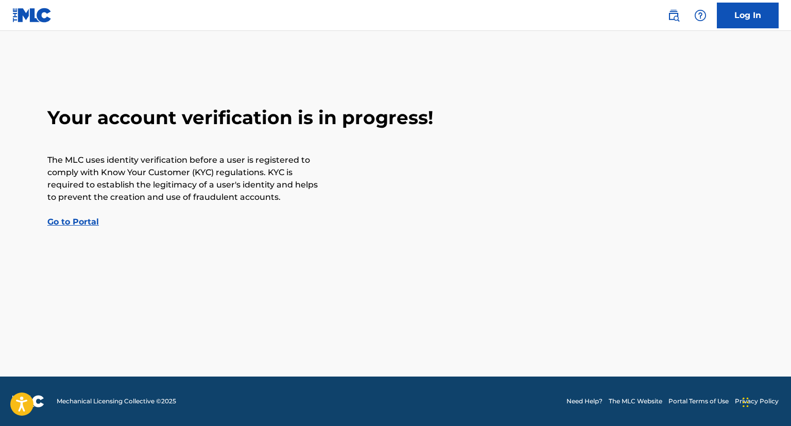
click at [77, 221] on link "Go to Portal" at bounding box center [72, 222] width 51 height 10
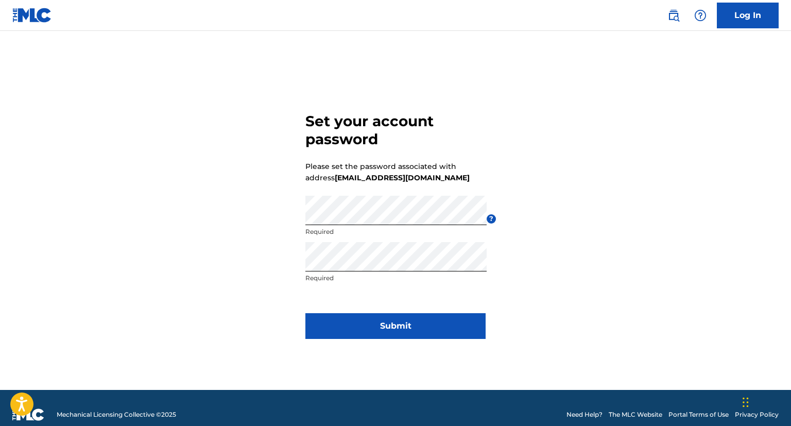
click at [359, 327] on button "Submit" at bounding box center [395, 326] width 180 height 26
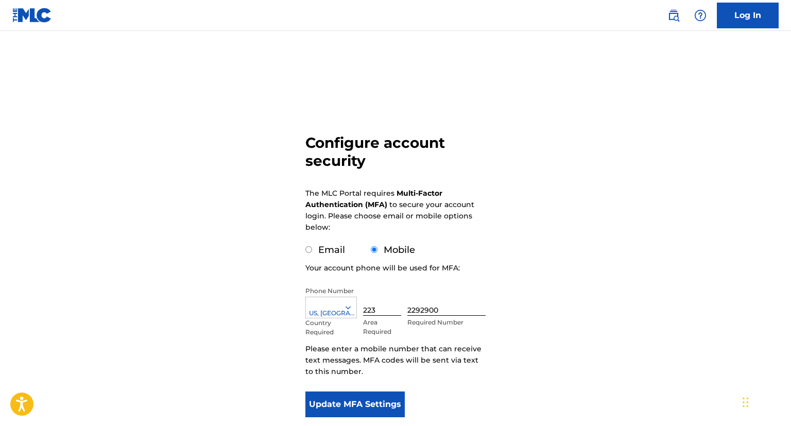
click at [308, 252] on input "Email" at bounding box center [308, 249] width 7 height 7
radio input "true"
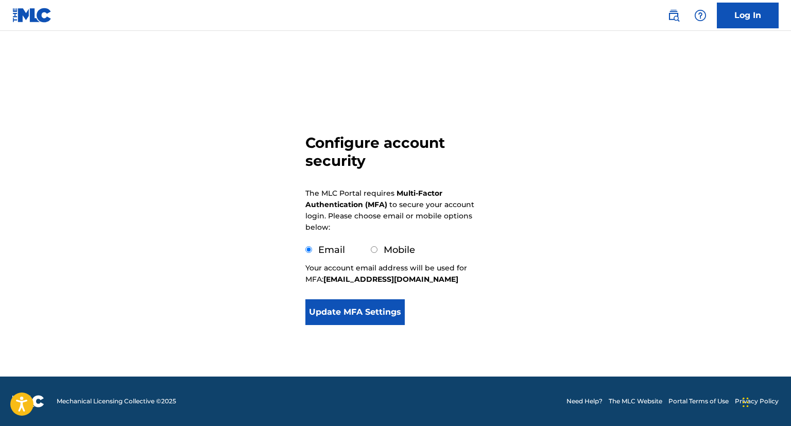
click at [352, 314] on button "Update MFA Settings" at bounding box center [354, 312] width 99 height 26
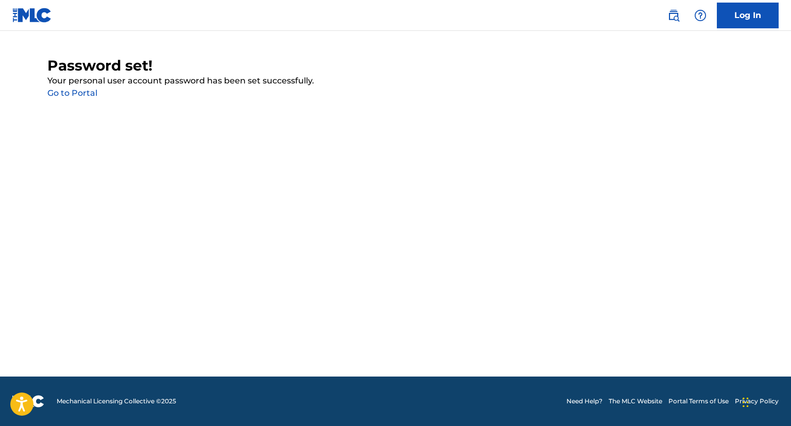
click at [88, 91] on link "Go to Portal" at bounding box center [72, 93] width 50 height 10
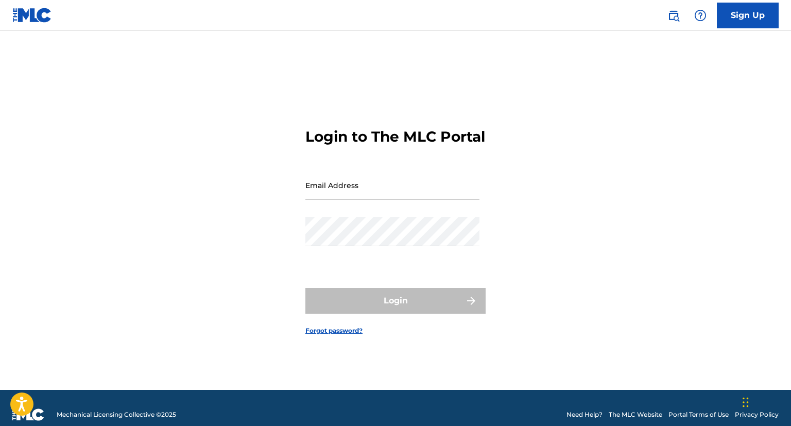
click at [400, 200] on input "Email Address" at bounding box center [392, 184] width 174 height 29
type input "[EMAIL_ADDRESS][DOMAIN_NAME]"
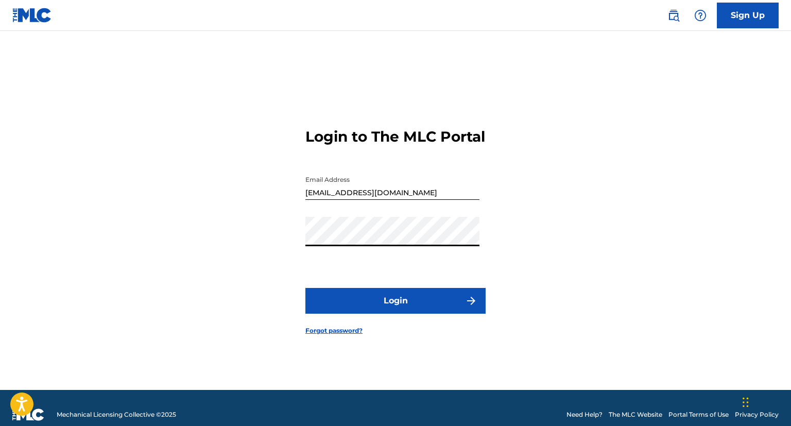
click at [305, 288] on button "Login" at bounding box center [395, 301] width 180 height 26
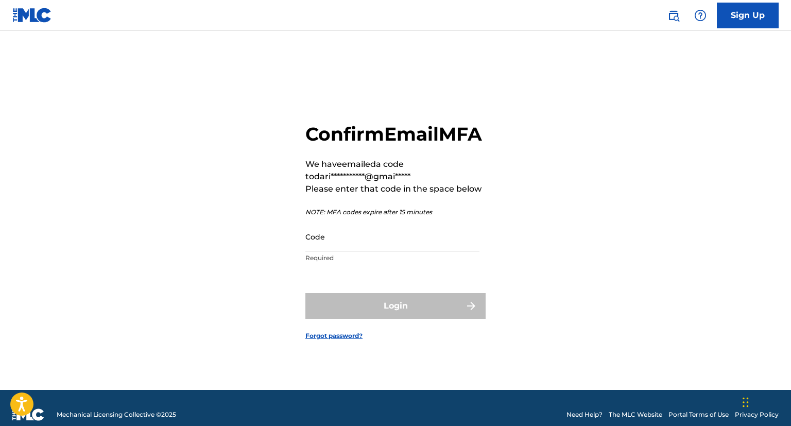
click at [439, 57] on main "**********" at bounding box center [395, 210] width 791 height 359
click at [362, 250] on input "Code" at bounding box center [392, 236] width 174 height 29
paste input "323983"
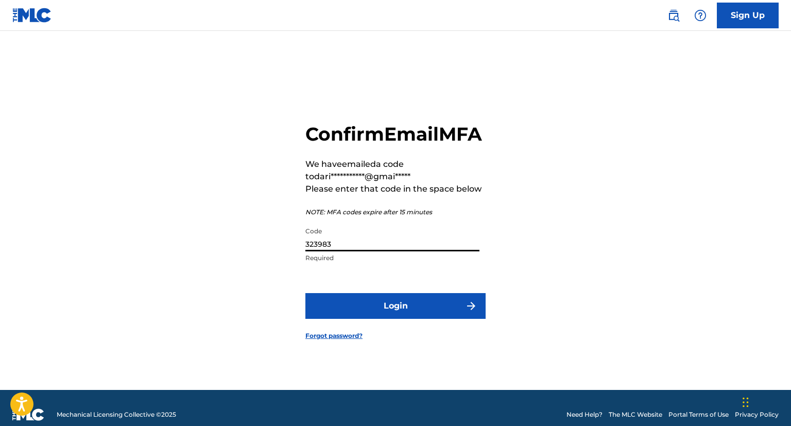
type input "323983"
click at [394, 319] on button "Login" at bounding box center [395, 306] width 180 height 26
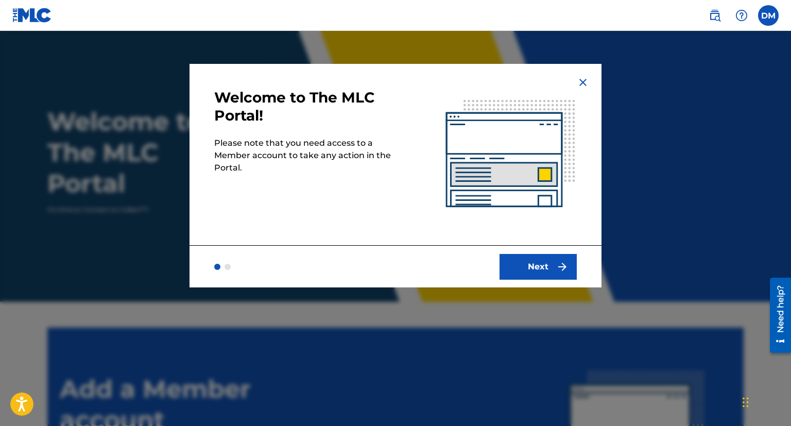
click at [556, 266] on button "Next" at bounding box center [537, 267] width 77 height 26
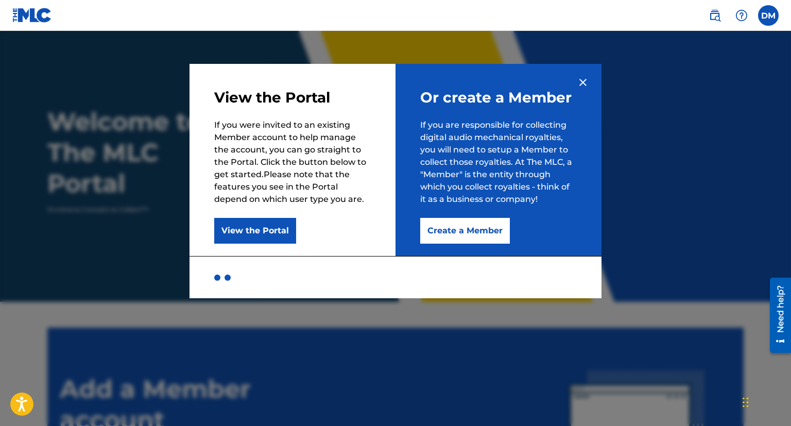
click at [257, 232] on button "View the Portal" at bounding box center [255, 231] width 82 height 26
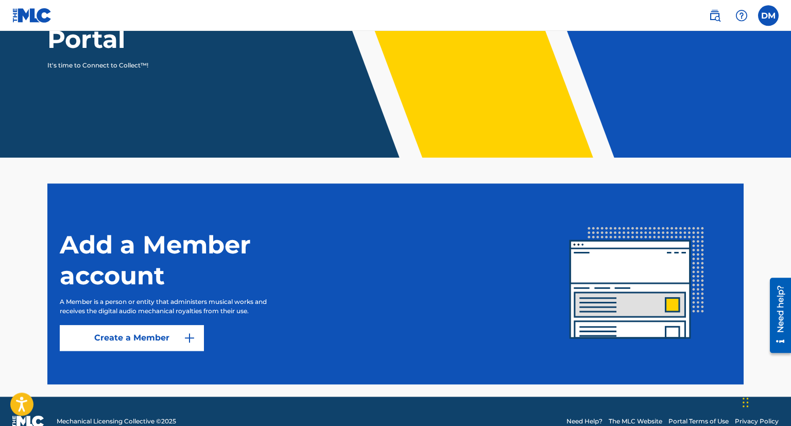
scroll to position [164, 0]
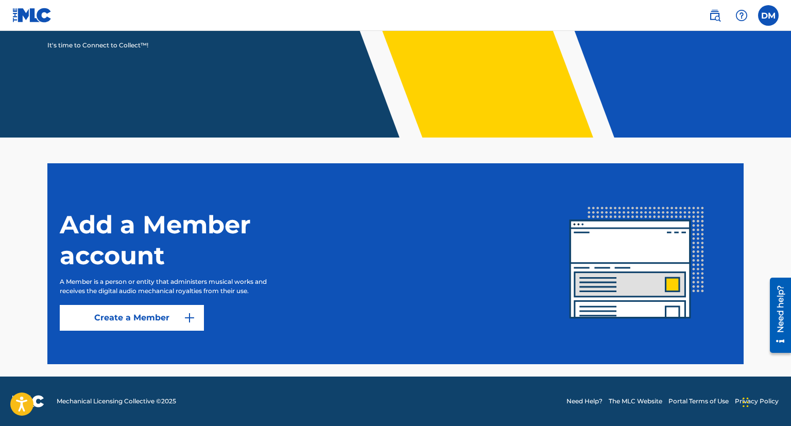
click at [618, 355] on img at bounding box center [637, 263] width 188 height 188
click at [189, 316] on img at bounding box center [189, 317] width 12 height 12
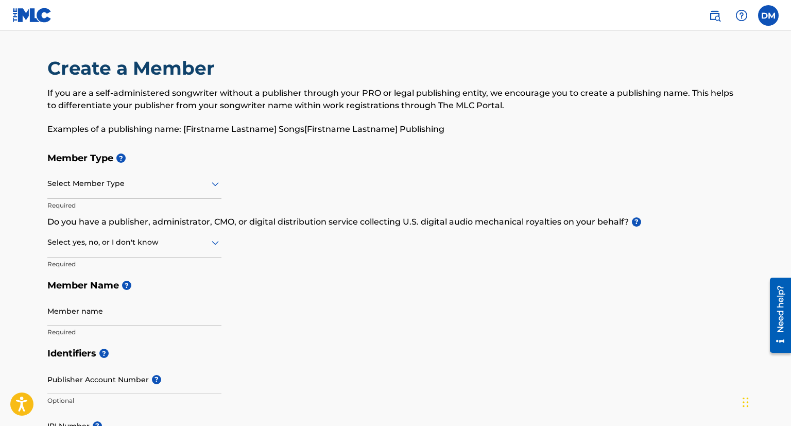
click at [212, 183] on icon at bounding box center [215, 184] width 7 height 4
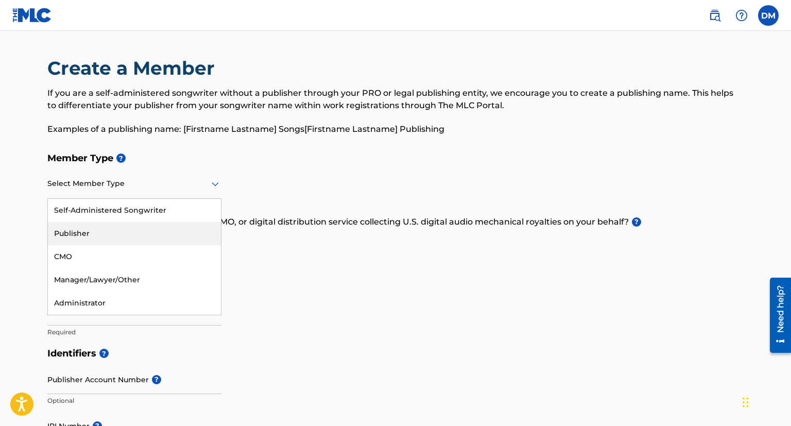
click at [180, 229] on div "Publisher" at bounding box center [134, 233] width 173 height 23
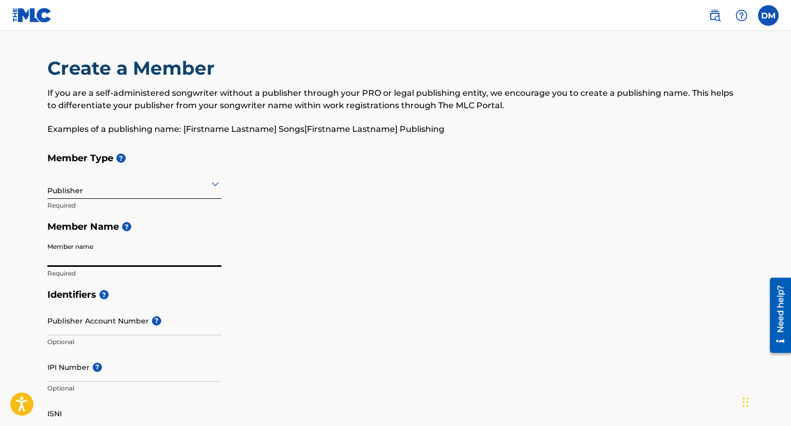
click at [163, 264] on input "Member name" at bounding box center [134, 251] width 174 height 29
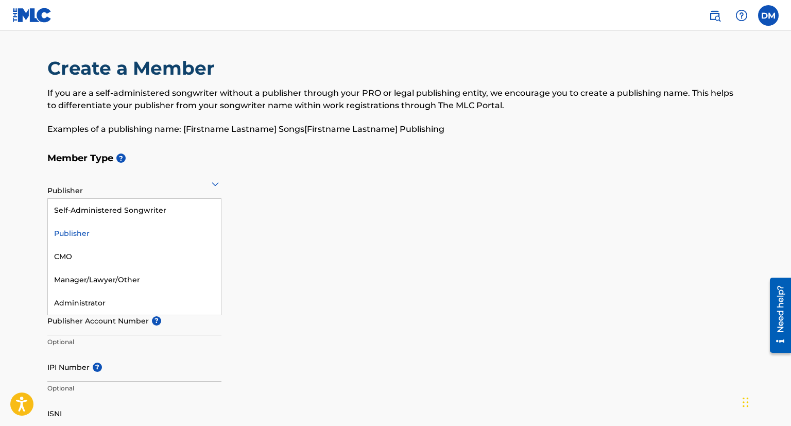
click at [216, 189] on icon at bounding box center [215, 184] width 12 height 12
click at [292, 296] on h5 "Identifiers ?" at bounding box center [395, 295] width 696 height 22
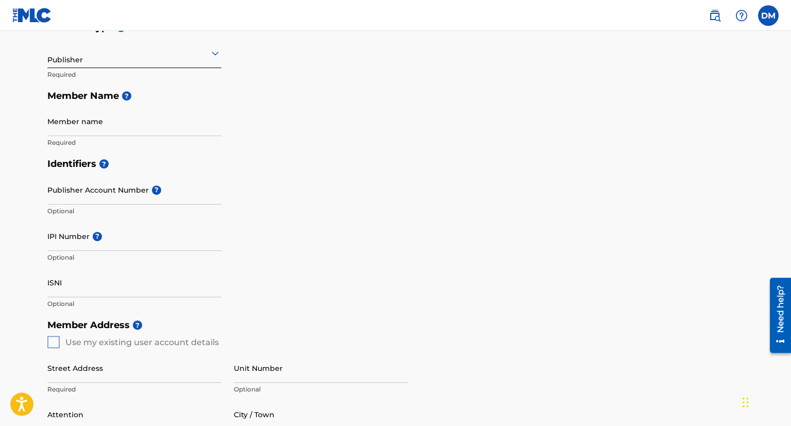
scroll to position [109, 0]
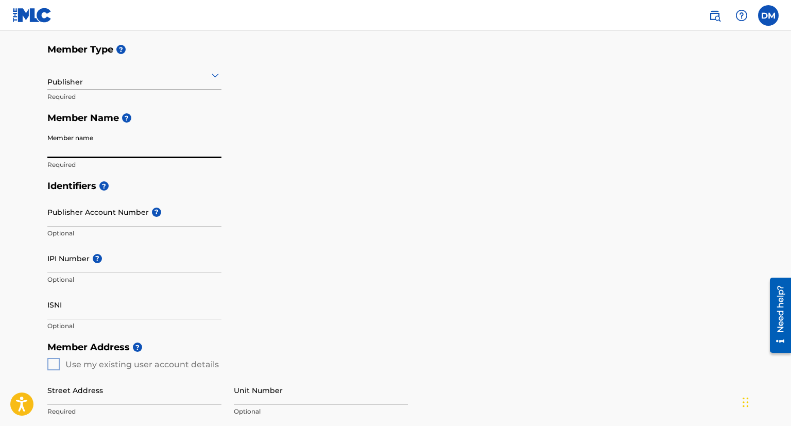
click at [179, 149] on input "Member name" at bounding box center [134, 143] width 174 height 29
type input "DLM Publishing"
click at [129, 217] on input "Publisher Account Number ?" at bounding box center [134, 211] width 174 height 29
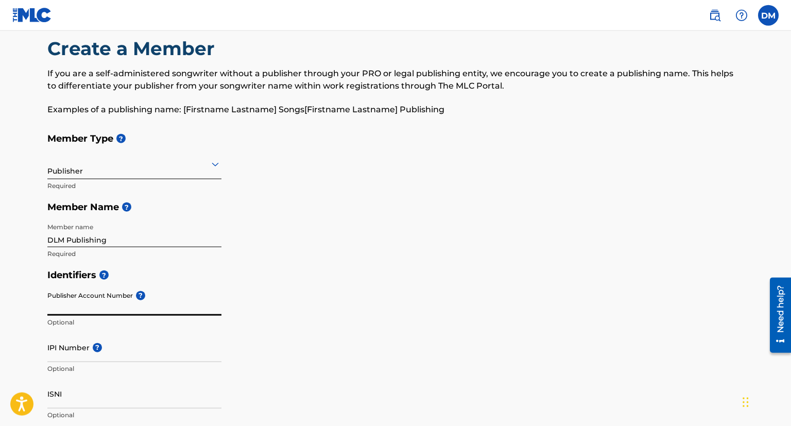
scroll to position [0, 0]
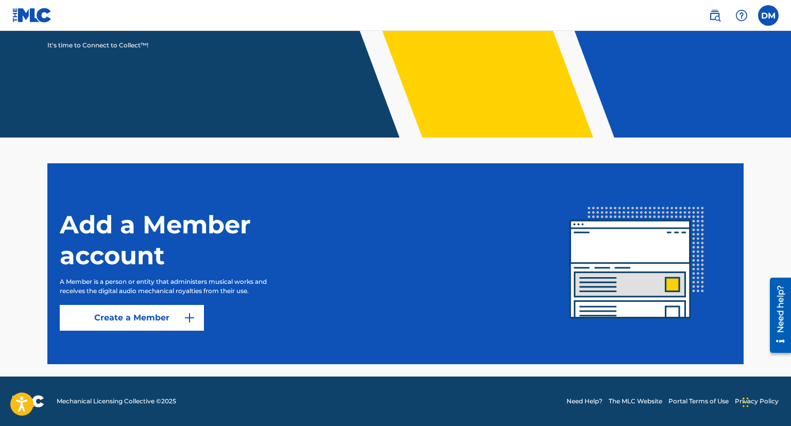
scroll to position [110, 0]
